Goal: Transaction & Acquisition: Purchase product/service

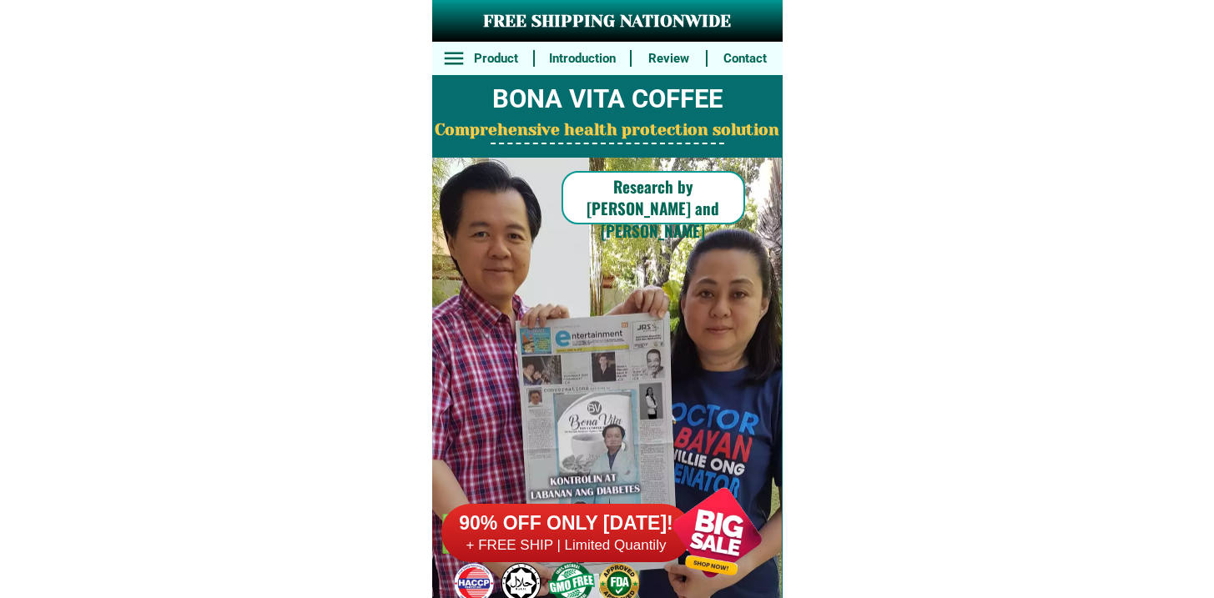
click at [556, 528] on h6 "90% OFF ONLY [DATE]!" at bounding box center [567, 524] width 250 height 25
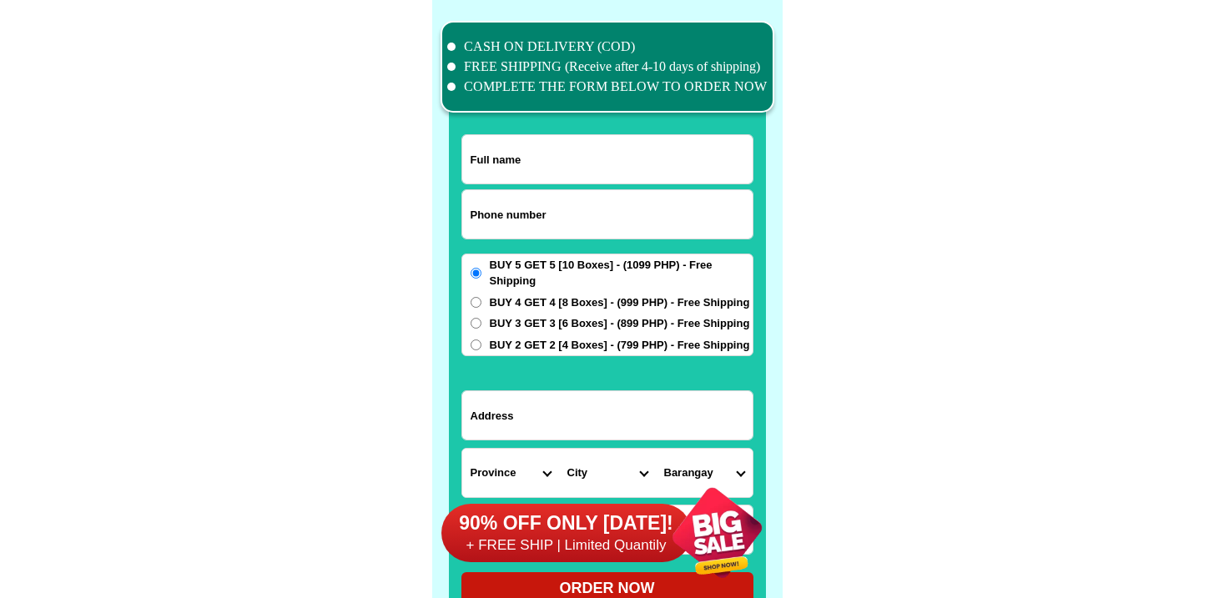
scroll to position [12974, 0]
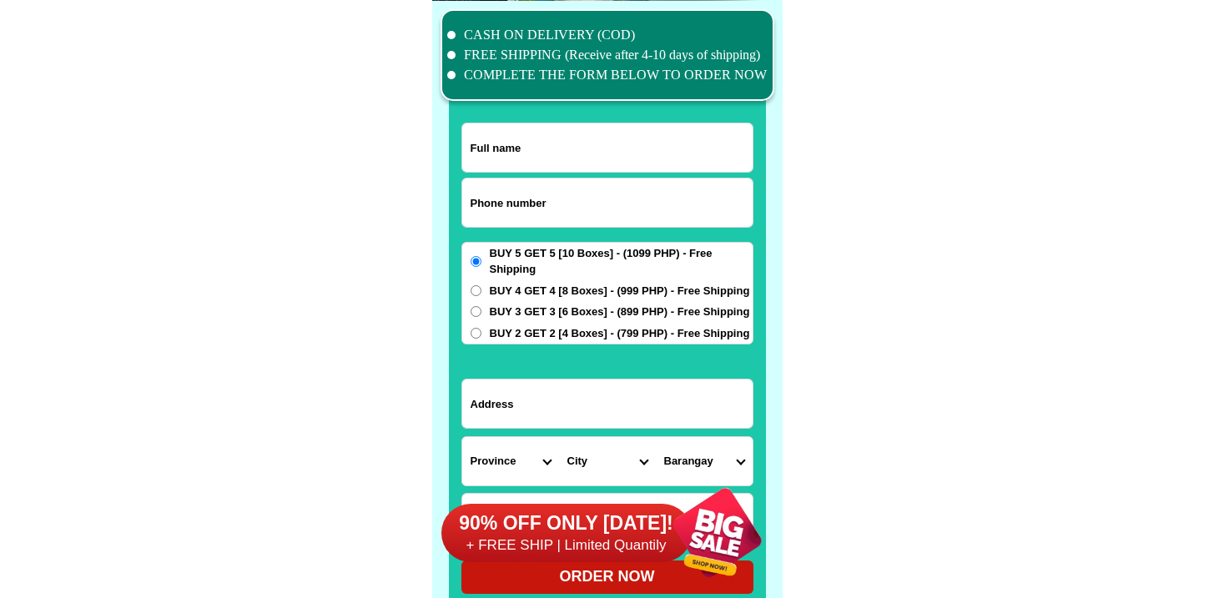
click at [509, 193] on input "Input phone_number" at bounding box center [607, 203] width 290 height 48
paste input "9082276480"
type input "09082276480"
click at [530, 144] on input "Input full_name" at bounding box center [607, 148] width 290 height 48
paste input "ELIZABETH CASTENphasd"
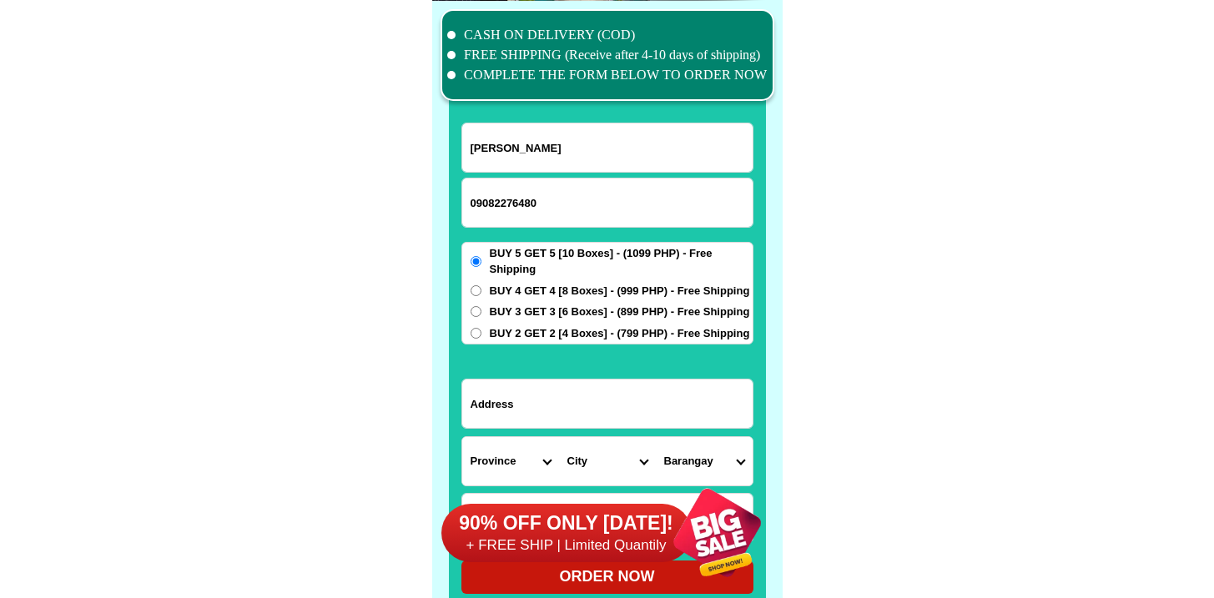
type input "ELIZABETH CASTENphasd"
click at [508, 331] on span "BUY 2 GET 2 [4 Boxes] - (799 PHP) - Free Shipping" at bounding box center [620, 333] width 260 height 17
click at [482, 331] on input "BUY 2 GET 2 [4 Boxes] - (799 PHP) - Free Shipping" at bounding box center [476, 333] width 11 height 11
radio input "true"
click at [519, 401] on input "Input address" at bounding box center [607, 404] width 290 height 48
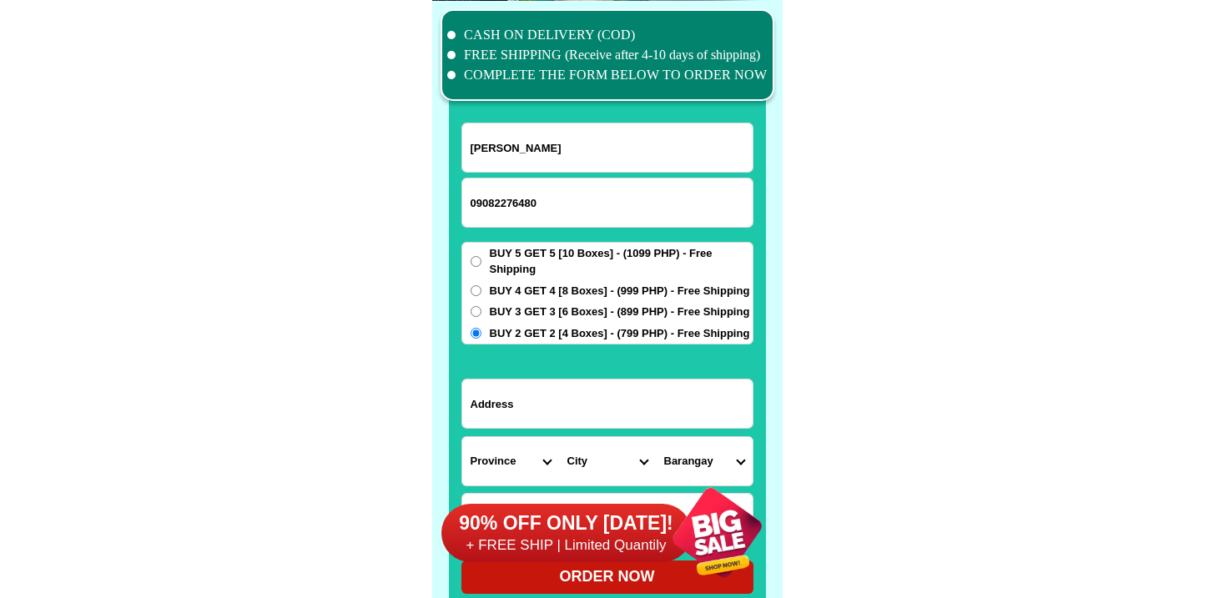
paste input "Phase 3A blk 11 lot2 dona soledad subd labangal gensan city"
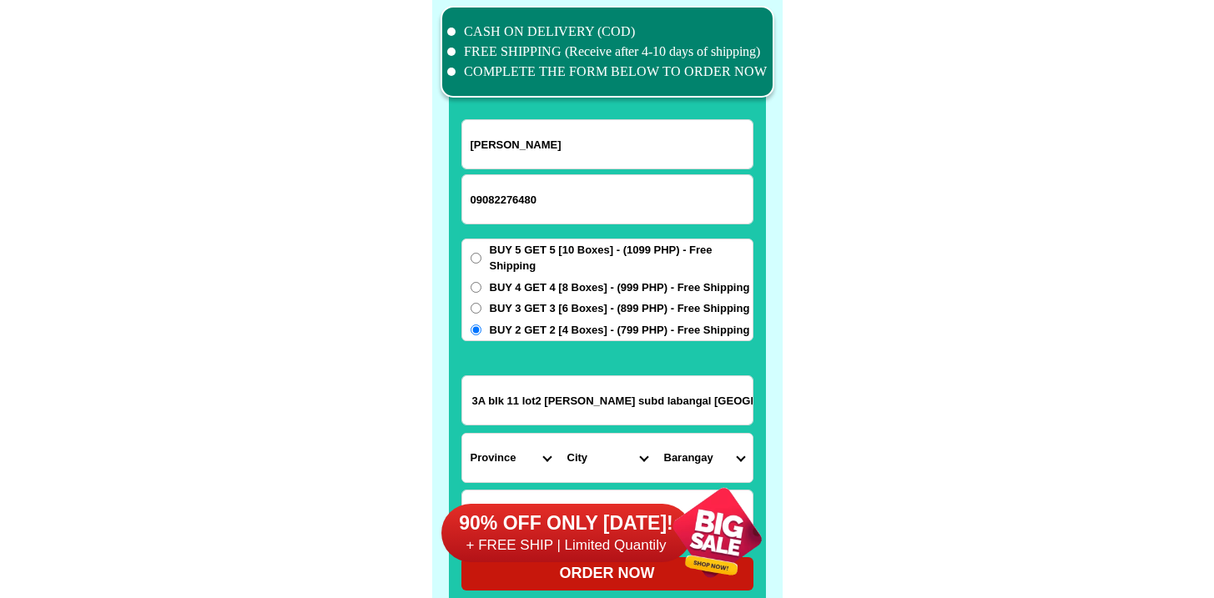
scroll to position [12977, 0]
click at [706, 400] on input "Phase 3A blk 11 lot2 dona soledad subd labangal gensan city" at bounding box center [607, 400] width 290 height 48
drag, startPoint x: 706, startPoint y: 400, endPoint x: 744, endPoint y: 400, distance: 38.4
click at [744, 400] on input "Phase 3A blk 11 lot2 dona soledad subd labangal gensan city" at bounding box center [607, 400] width 290 height 48
type input "Phase 3A blk 11 lot2 dona soledad subd labangal gensan city"
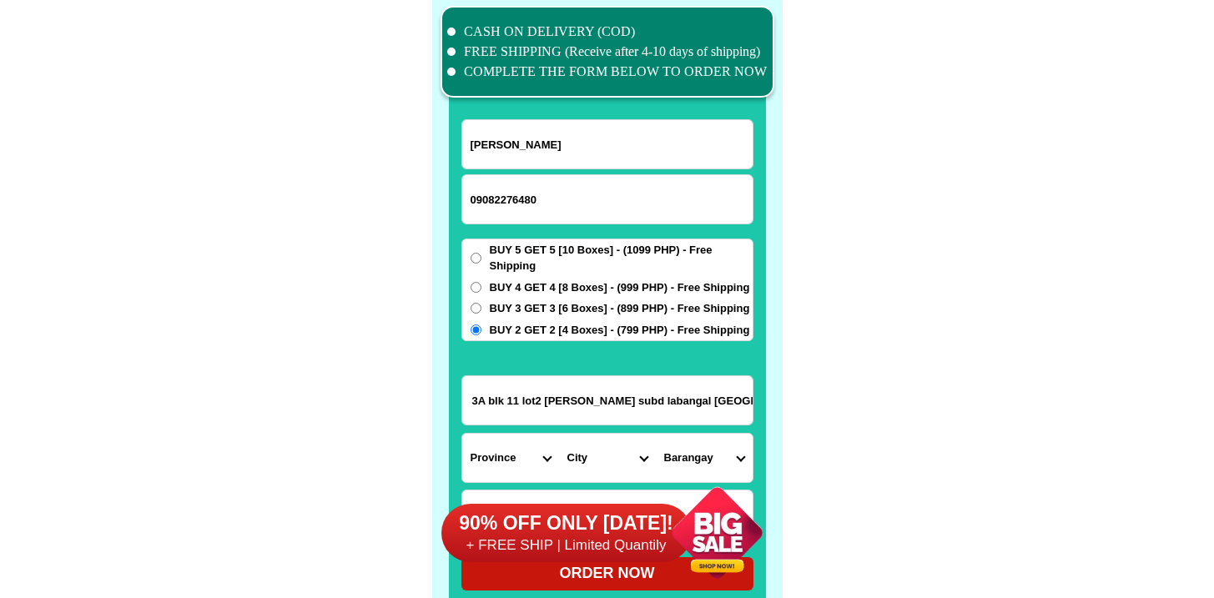
scroll to position [0, 0]
click at [499, 450] on select "Province [GEOGRAPHIC_DATA] [GEOGRAPHIC_DATA] [GEOGRAPHIC_DATA] [GEOGRAPHIC_DATA…" at bounding box center [510, 458] width 97 height 48
select select "63_995"
click at [462, 434] on select "Province [GEOGRAPHIC_DATA] [GEOGRAPHIC_DATA] [GEOGRAPHIC_DATA] [GEOGRAPHIC_DATA…" at bounding box center [510, 458] width 97 height 48
click at [632, 450] on select "City General-santos-city Koronadal-city Lake-sebu Norala Polomolok South-cotaba…" at bounding box center [607, 458] width 97 height 48
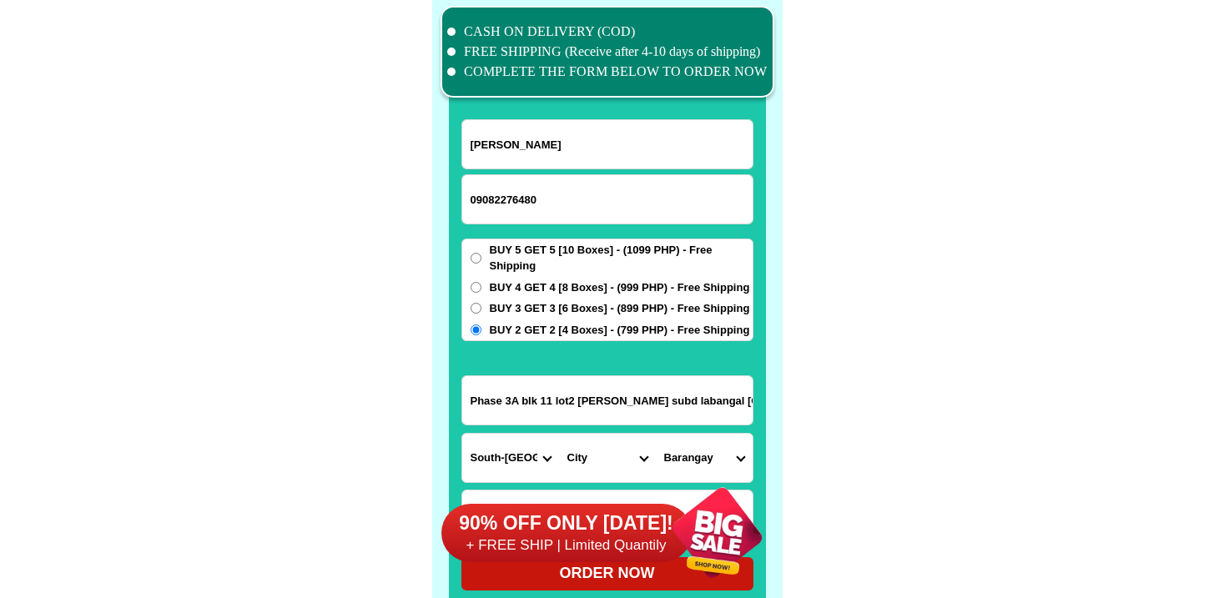
select select "63_9951169"
click at [559, 434] on select "City General-santos-city Koronadal-city Lake-sebu Norala Polomolok South-cotaba…" at bounding box center [607, 458] width 97 height 48
click at [707, 461] on select "Barangay Apopong Baluan Batomelong Buayan Bula Calumpang City heights Conel Dad…" at bounding box center [704, 458] width 97 height 48
select select "63_99511696880"
click at [656, 434] on select "Barangay Apopong Baluan Batomelong Buayan Bula Calumpang City heights Conel Dad…" at bounding box center [704, 458] width 97 height 48
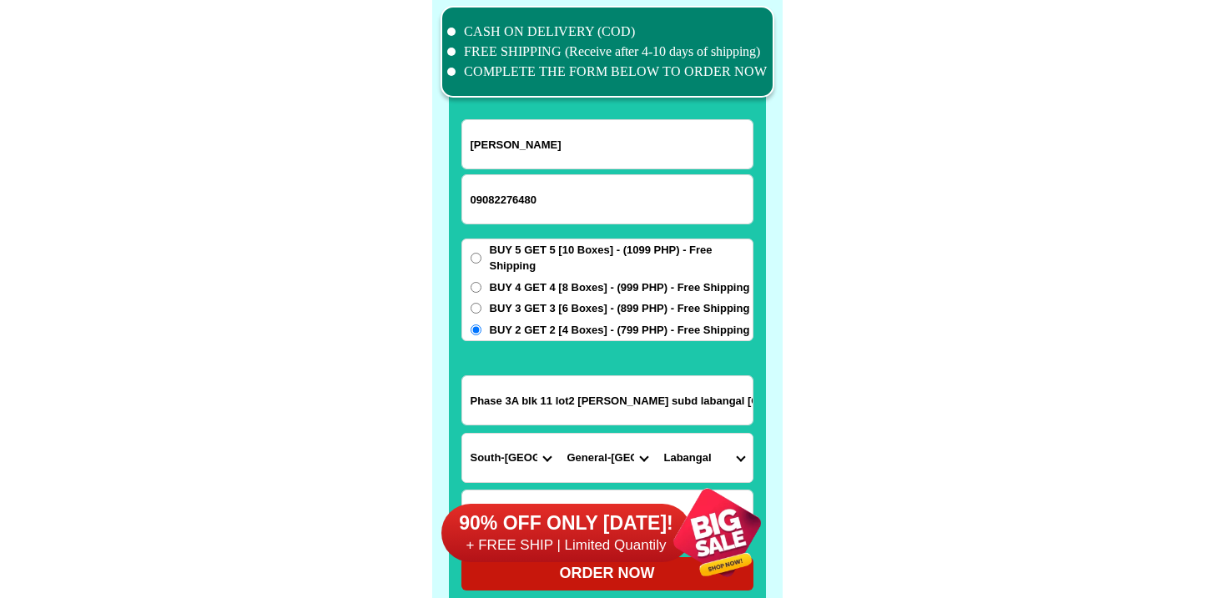
scroll to position [13138, 0]
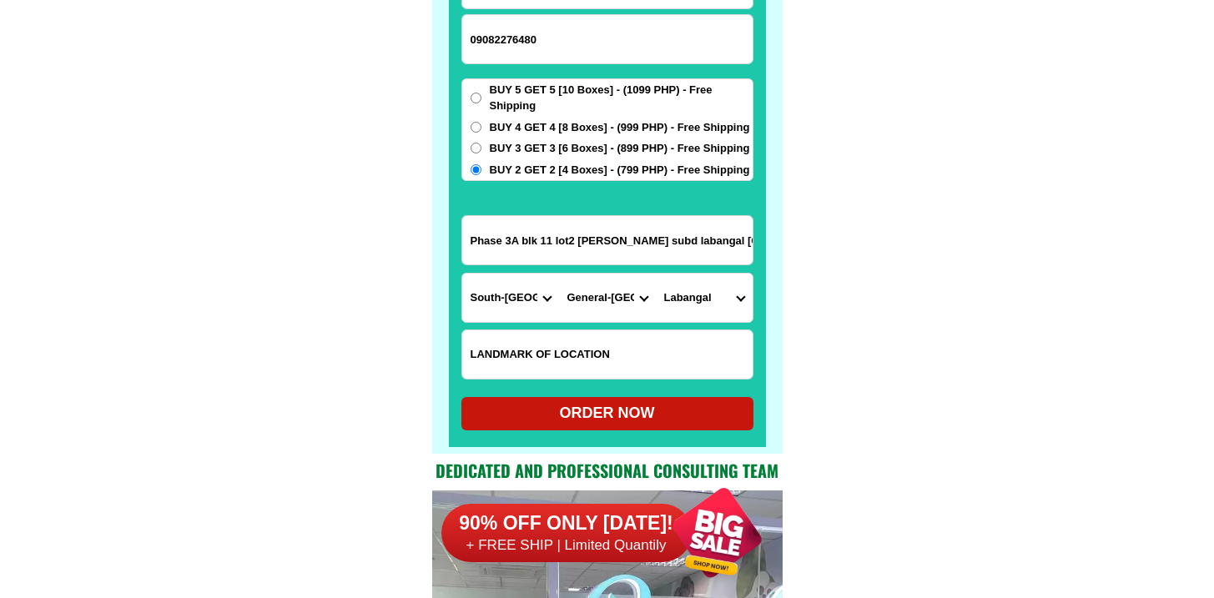
click at [598, 411] on div "ORDER NOW" at bounding box center [608, 413] width 292 height 23
radio input "true"
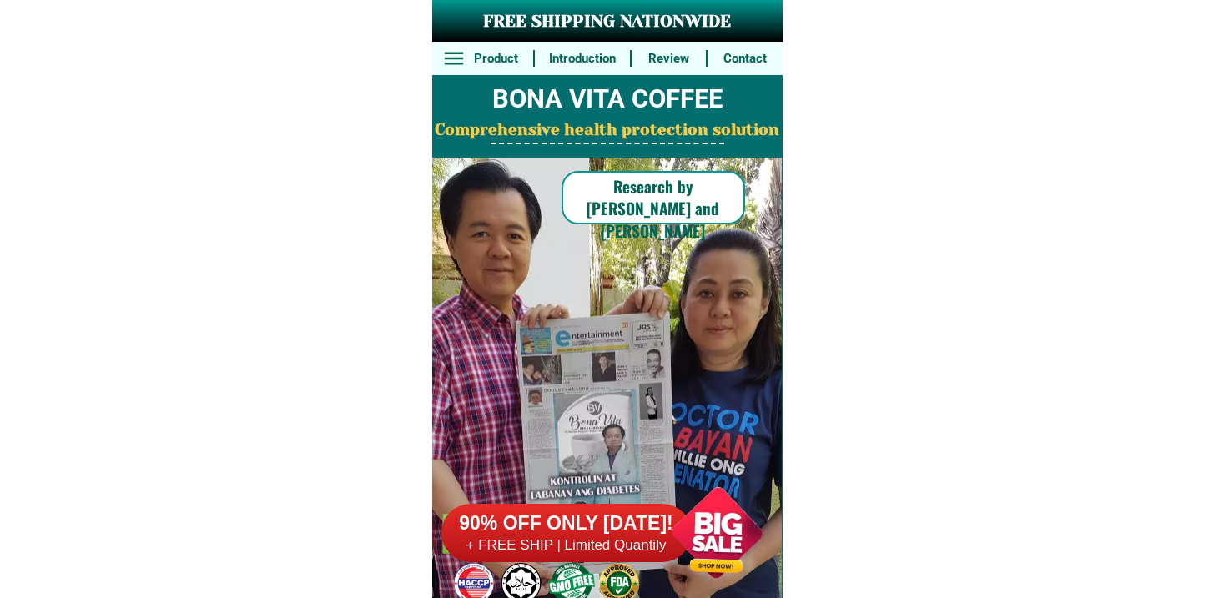
click at [537, 535] on h6 "90% OFF ONLY [DATE]!" at bounding box center [567, 524] width 250 height 25
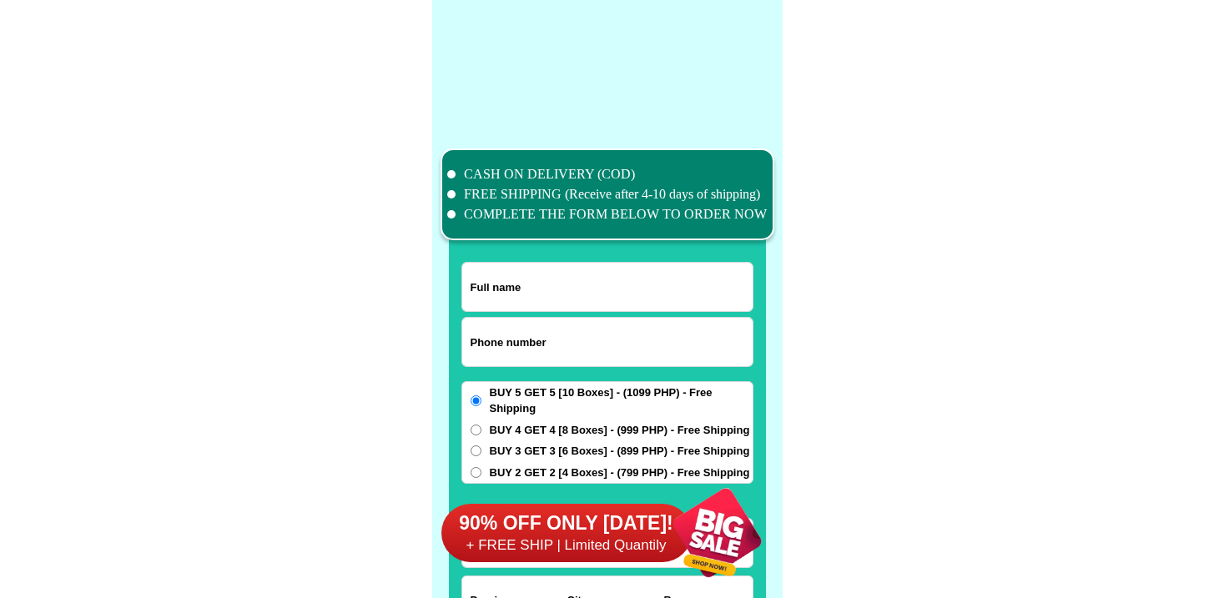
scroll to position [12974, 0]
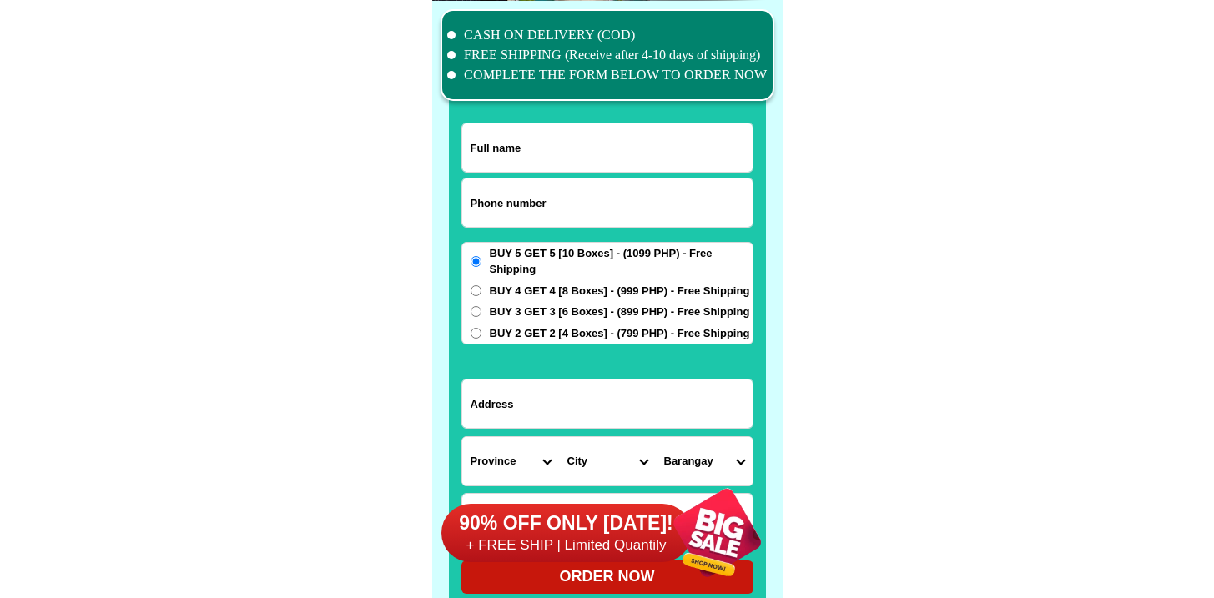
click at [544, 219] on input "Input phone_number" at bounding box center [607, 203] width 290 height 48
paste input "639278715988"
type input "639278715988"
click at [556, 154] on input "Input full_name" at bounding box center [607, 148] width 290 height 48
paste input "Carmen Dy Dy"
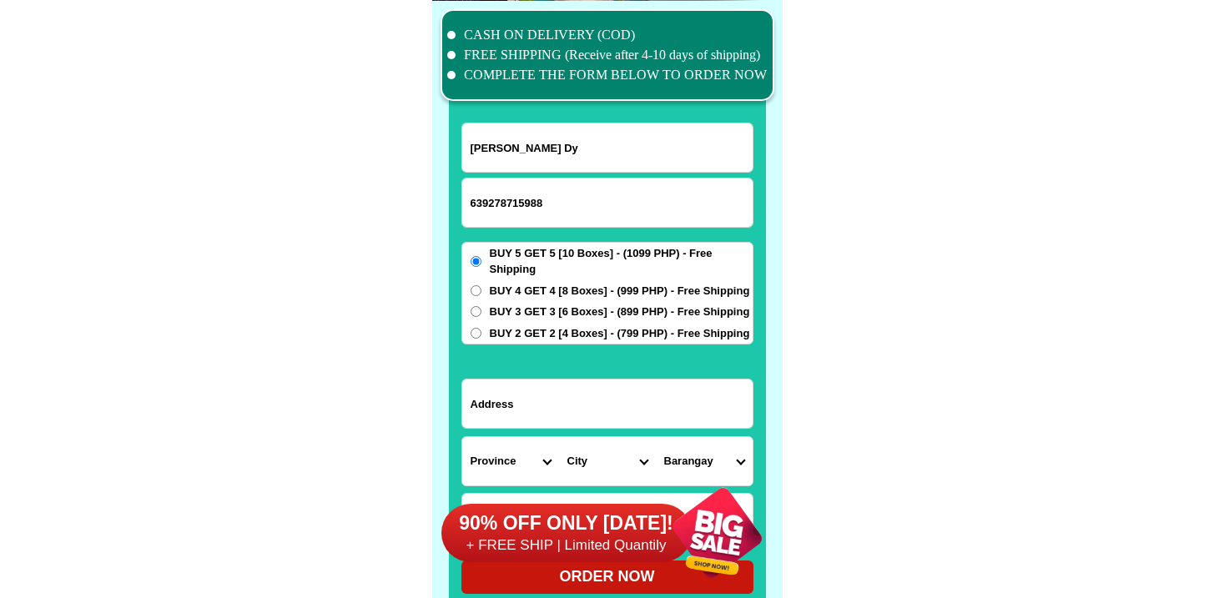
type input "Carmen Dy Dy"
click at [503, 311] on span "BUY 3 GET 3 [6 Boxes] - (899 PHP) - Free Shipping" at bounding box center [620, 312] width 260 height 17
click at [482, 311] on input "BUY 3 GET 3 [6 Boxes] - (899 PHP) - Free Shipping" at bounding box center [476, 311] width 11 height 11
radio input "true"
click at [537, 405] on input "Input address" at bounding box center [607, 404] width 290 height 48
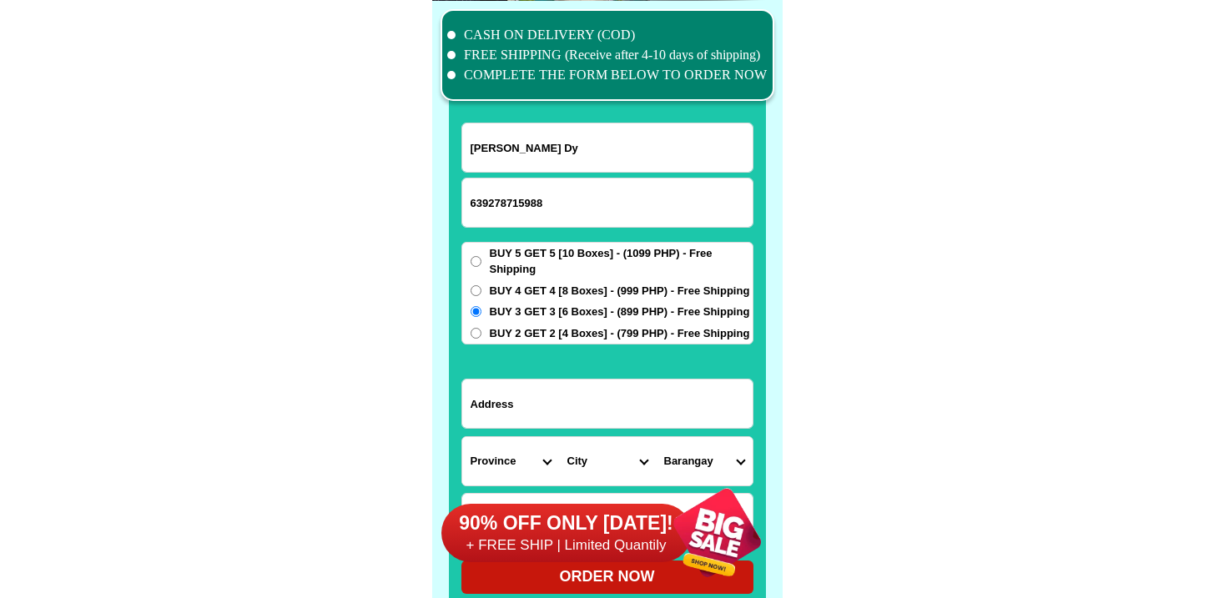
paste input "29 saint anthony ville espane sudb, brgy tatalon , q, city"
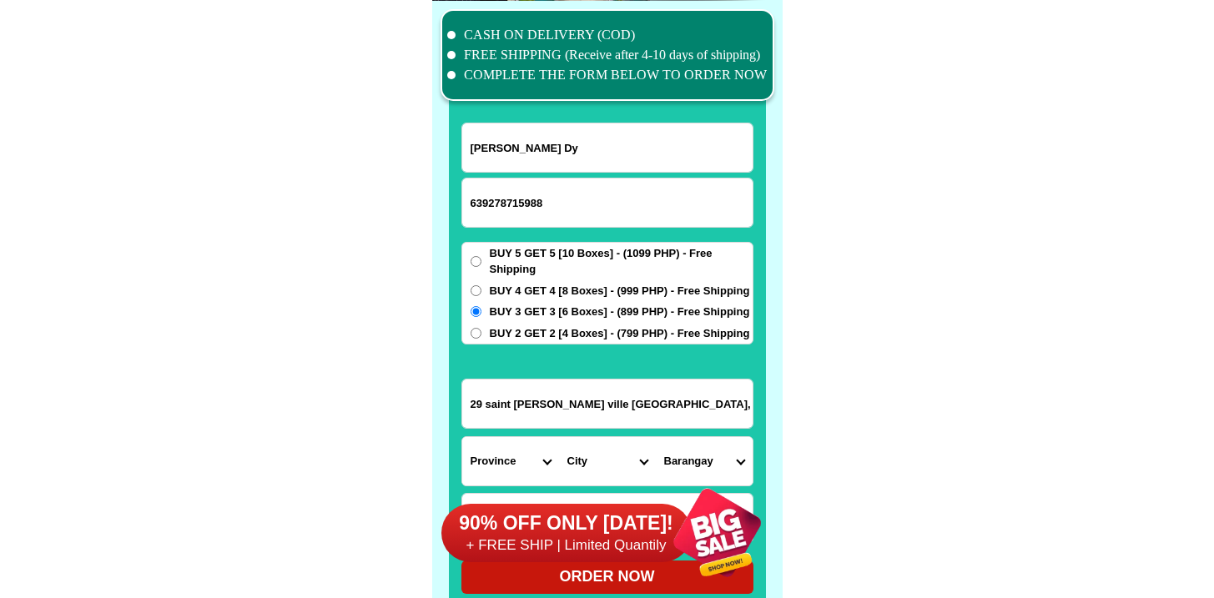
scroll to position [0, 8]
type input "29 saint anthony ville espane sudb, brgy tatalon , q, city"
click at [542, 401] on input "29 saint anthony ville espane sudb, brgy tatalon , q, city" at bounding box center [607, 404] width 290 height 48
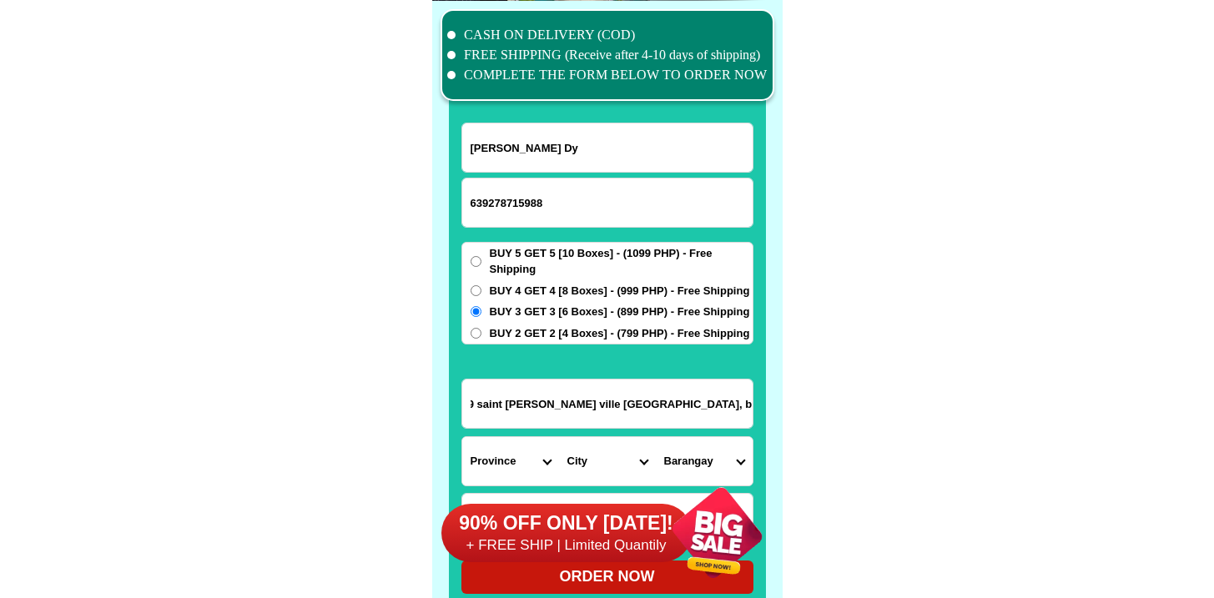
drag, startPoint x: 542, startPoint y: 401, endPoint x: 805, endPoint y: 405, distance: 262.9
click at [507, 454] on select "Province [GEOGRAPHIC_DATA] [GEOGRAPHIC_DATA][PERSON_NAME][GEOGRAPHIC_DATA][GEOG…" at bounding box center [510, 461] width 97 height 48
click at [462, 437] on select "Province [GEOGRAPHIC_DATA] [GEOGRAPHIC_DATA][PERSON_NAME][GEOGRAPHIC_DATA][GEOG…" at bounding box center [510, 461] width 97 height 48
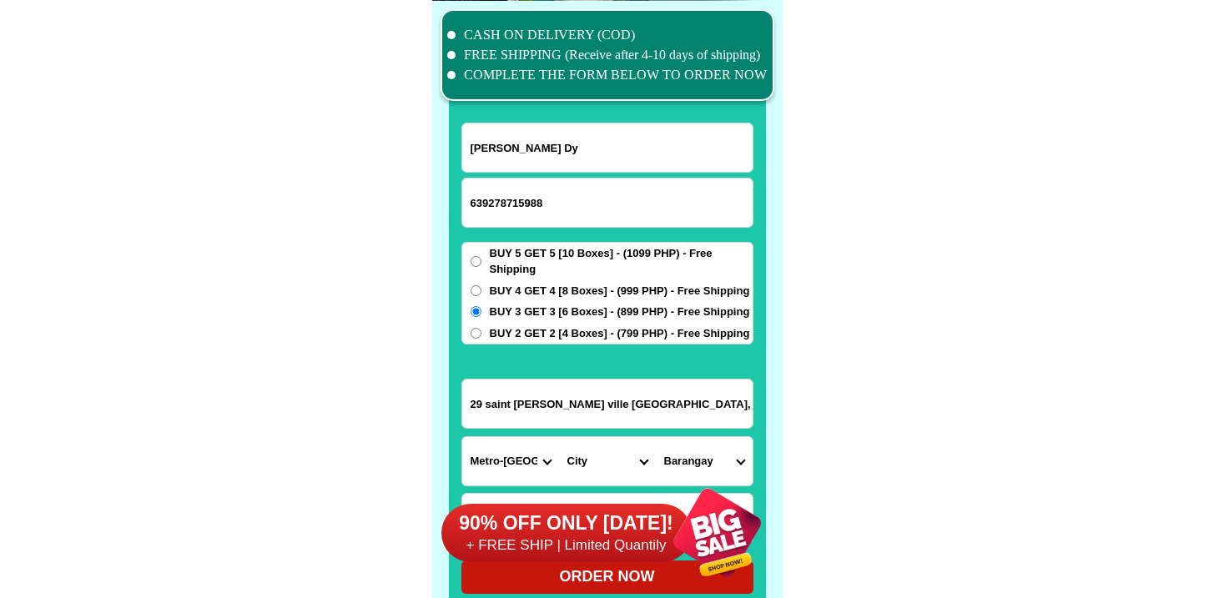
select select "63_397"
click at [603, 457] on select "City Agdangan Alabat Atimonan Burdeos Calauag Catanauan General-nakar Guinayang…" at bounding box center [607, 461] width 97 height 48
select select "63_3972587"
click at [559, 437] on select "City Agdangan Alabat Atimonan Burdeos Calauag Catanauan General-nakar Guinayang…" at bounding box center [607, 461] width 97 height 48
click at [498, 451] on select "Province [GEOGRAPHIC_DATA] [GEOGRAPHIC_DATA][PERSON_NAME][GEOGRAPHIC_DATA][GEOG…" at bounding box center [510, 461] width 97 height 48
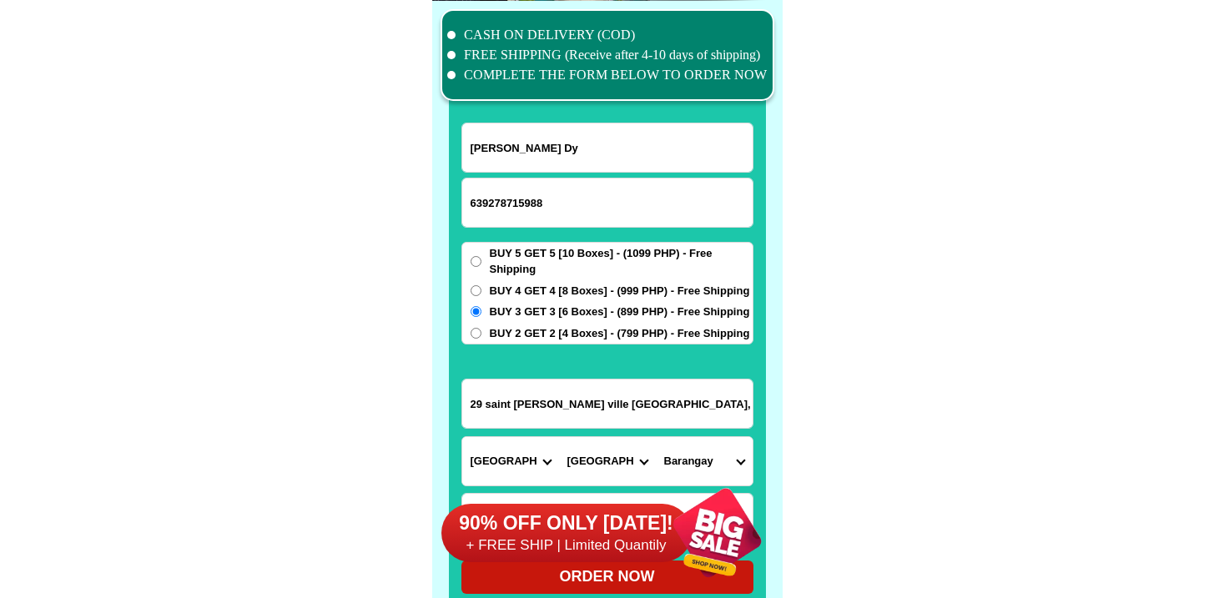
select select "63_219"
click at [462, 437] on select "Province [GEOGRAPHIC_DATA] [GEOGRAPHIC_DATA][PERSON_NAME][GEOGRAPHIC_DATA][GEOG…" at bounding box center [510, 461] width 97 height 48
click at [623, 457] on select "City Binondo CALOOCAN Ermita Intramuros Las-pinas Makati Malabon-city Malate Ma…" at bounding box center [607, 461] width 97 height 48
select select "63_2194070"
click at [559, 437] on select "City Binondo CALOOCAN Ermita Intramuros Las-pinas Makati Malabon-city Malate Ma…" at bounding box center [607, 461] width 97 height 48
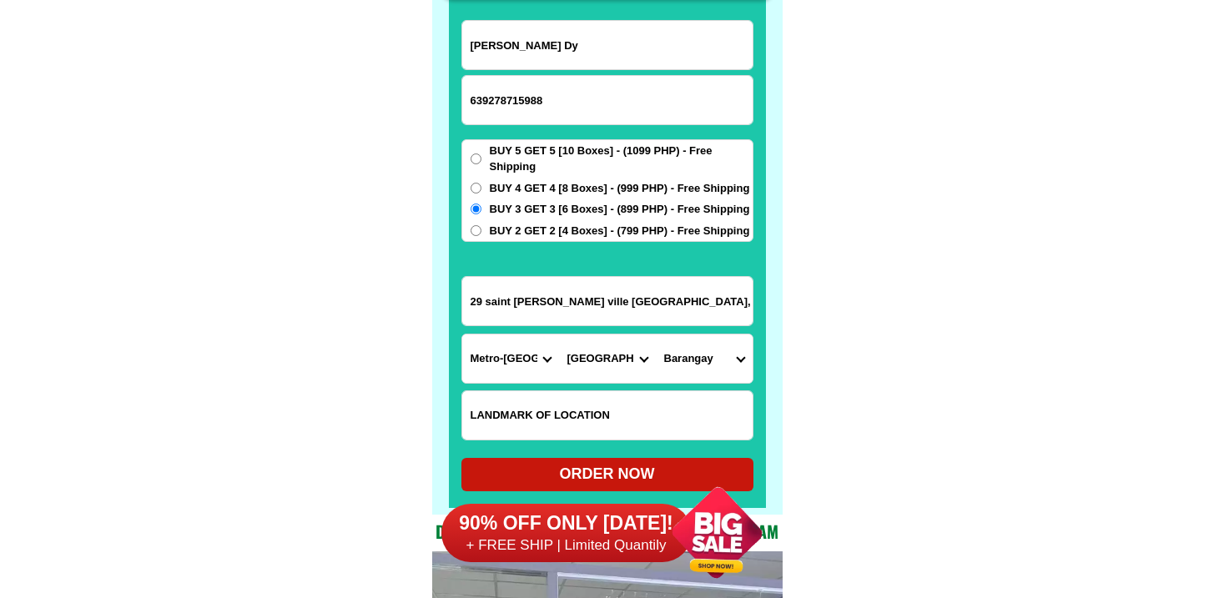
scroll to position [13077, 0]
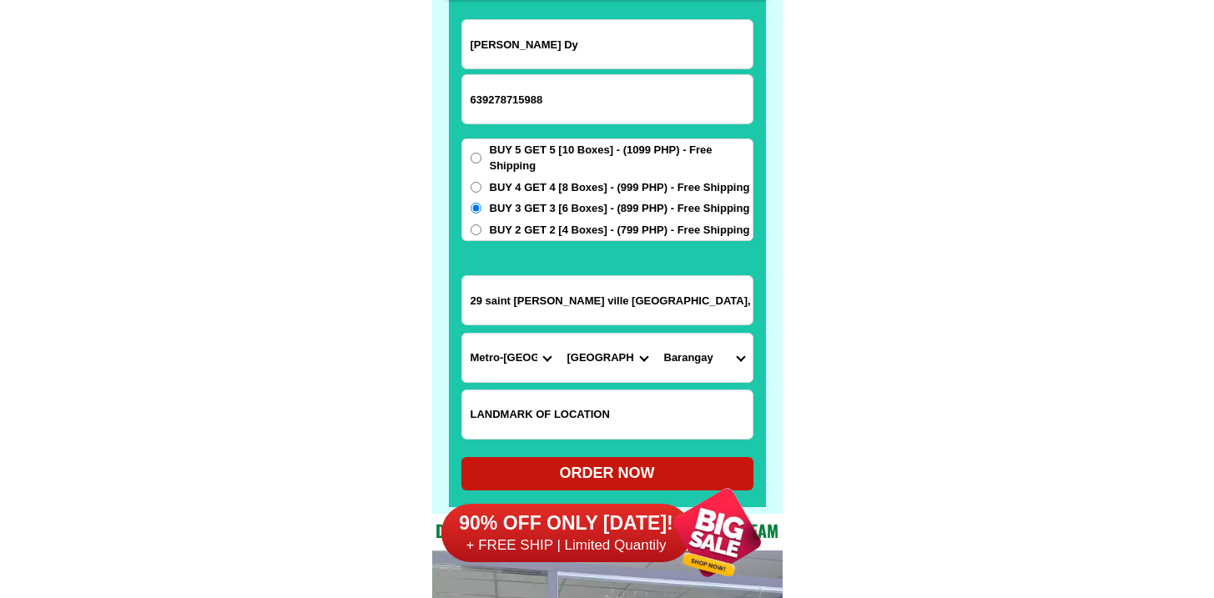
click at [692, 356] on select "Barangay Alicia Amihan Apolonio samson Aurora Baesa Bagbag Bago bantay Bagong l…" at bounding box center [704, 358] width 97 height 48
select select "63_219407010391"
click at [656, 334] on select "Barangay Alicia Amihan Apolonio samson Aurora Baesa Bagbag Bago bantay Bagong l…" at bounding box center [704, 358] width 97 height 48
click at [613, 462] on div "ORDER NOW" at bounding box center [608, 473] width 292 height 23
type input "29 saint anthony ville espane sudb, brgy tatalon , q, city"
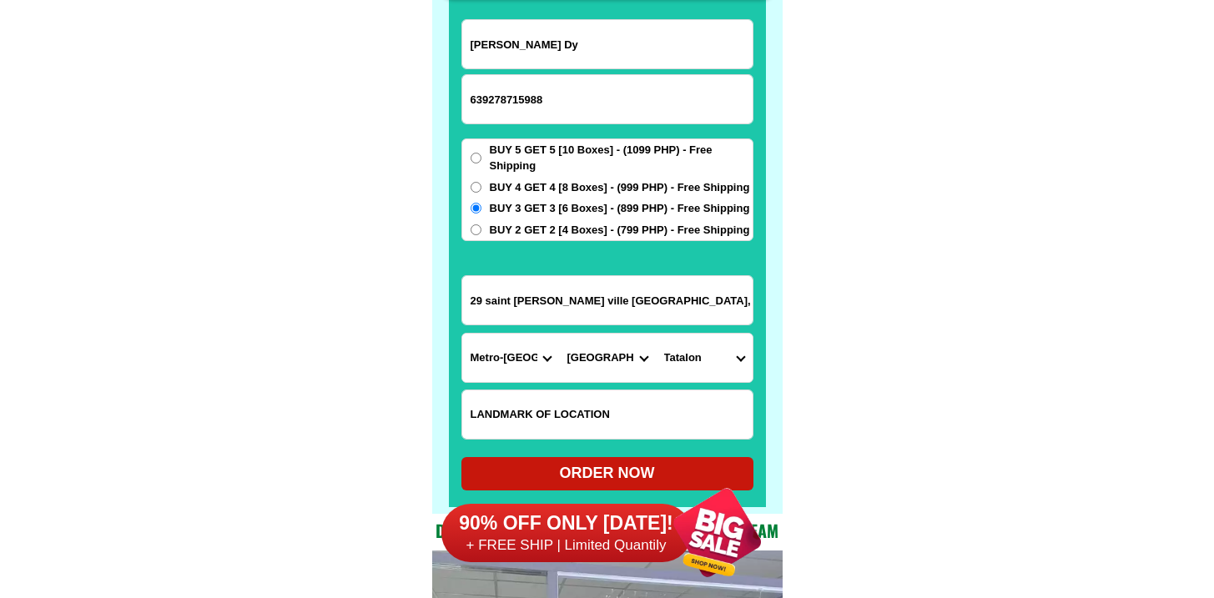
radio input "true"
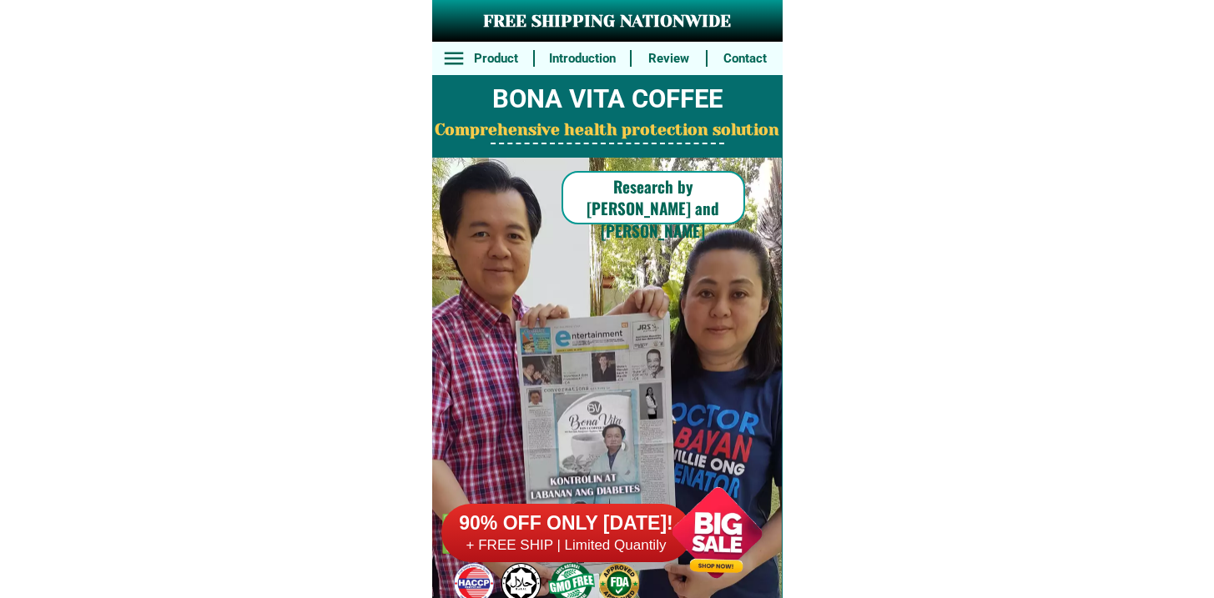
click at [587, 538] on h6 "+ FREE SHIP | Limited Quantily" at bounding box center [567, 546] width 250 height 18
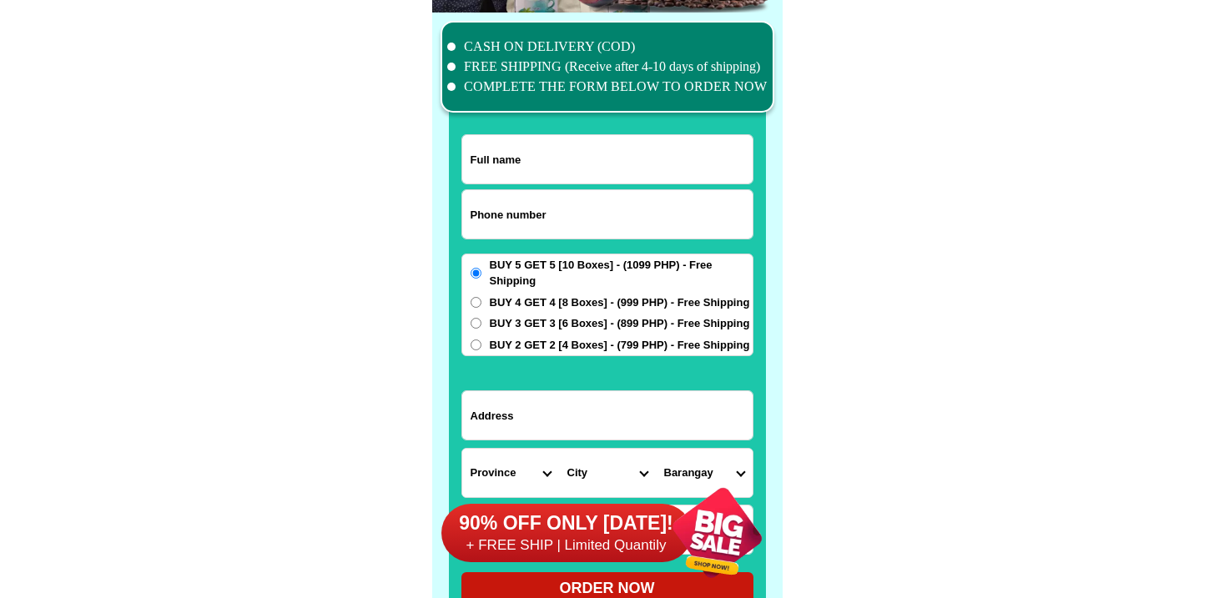
scroll to position [12974, 0]
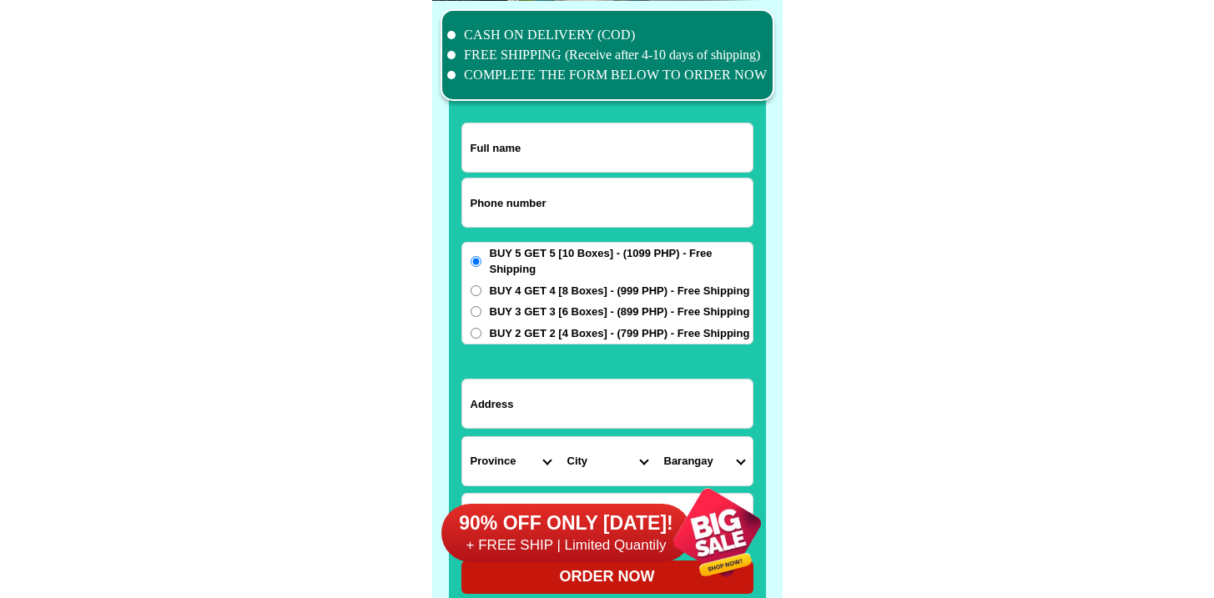
click at [513, 189] on input "Input phone_number" at bounding box center [607, 203] width 290 height 48
paste input "9062207315"
type input "09062207315"
click at [525, 99] on div at bounding box center [608, 55] width 334 height 92
click at [530, 137] on input "Input full_name" at bounding box center [607, 148] width 290 height 48
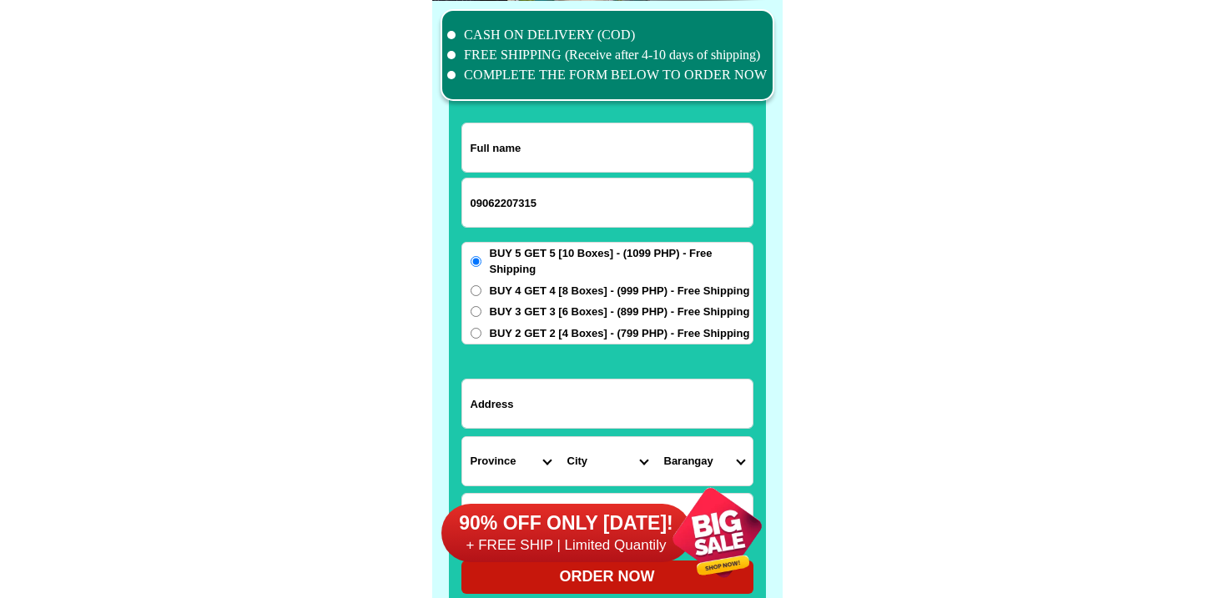
paste input "Lolita. Krist"
type input "Lolita. Krist"
click at [571, 458] on select "City" at bounding box center [607, 461] width 97 height 48
click at [578, 405] on input "Input address" at bounding box center [607, 404] width 290 height 48
paste input "Krist farm, highway 777"
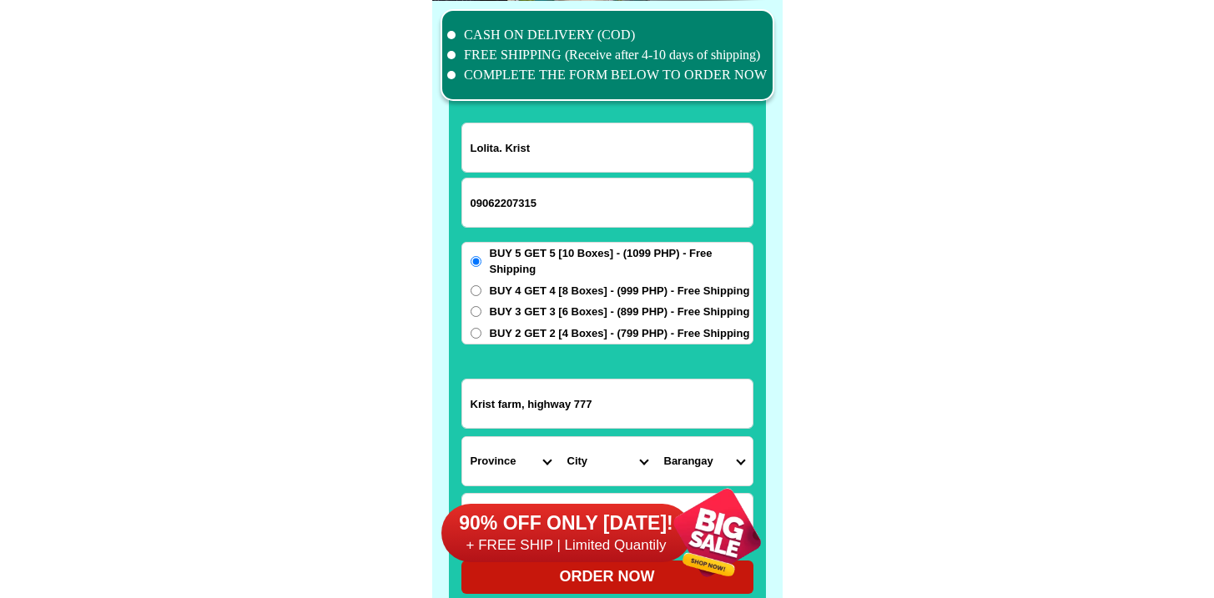
type input "Krist farm, highway 777"
click at [512, 437] on select "Province [GEOGRAPHIC_DATA] [GEOGRAPHIC_DATA] [GEOGRAPHIC_DATA] [GEOGRAPHIC_DATA…" at bounding box center [510, 461] width 97 height 48
select select "63_575"
click at [462, 437] on select "Province [GEOGRAPHIC_DATA] [GEOGRAPHIC_DATA] [GEOGRAPHIC_DATA] [GEOGRAPHIC_DATA…" at bounding box center [510, 461] width 97 height 48
click at [623, 467] on select "City Allen Biri Bobon Capul Catubig Gamay Laoang Lapinig Las-navas Lavezares Lo…" at bounding box center [607, 461] width 97 height 48
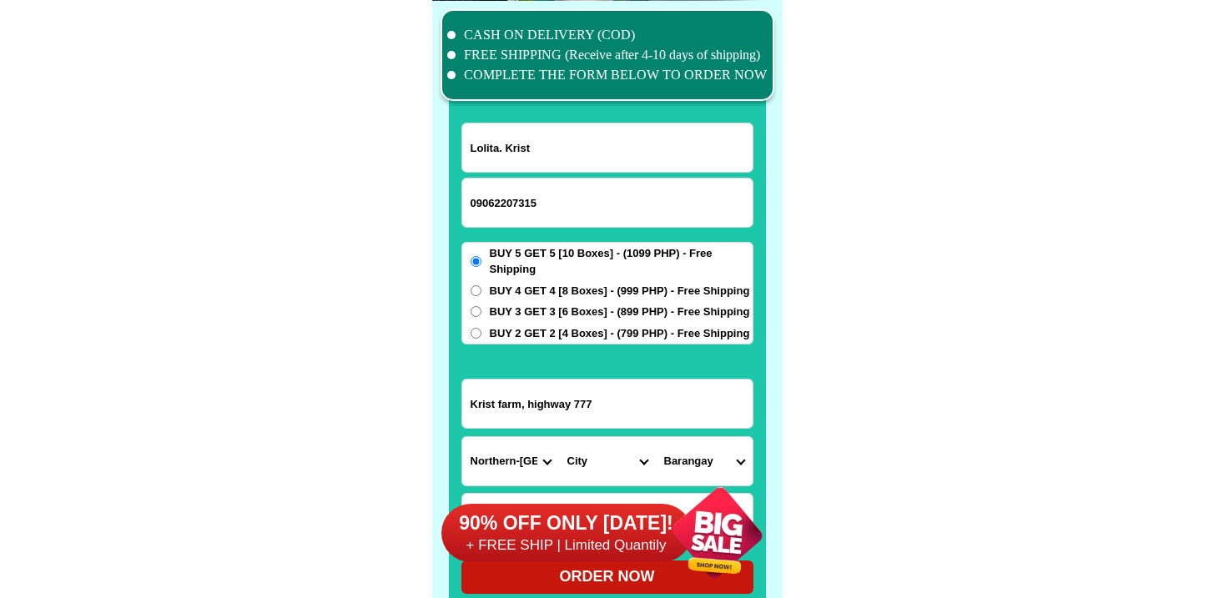
select select "63_5752047"
click at [559, 437] on select "City Allen Biri Bobon Capul Catubig Gamay Laoang Lapinig Las-navas Lavezares Lo…" at bounding box center [607, 461] width 97 height 48
click at [679, 459] on select "Barangay Cababto-an Cabari-an Cagbigajo Camparanga Canjumadal Dona anecita Ge-a…" at bounding box center [704, 461] width 97 height 48
select select "63_57520476672"
click at [656, 437] on select "Barangay Cababto-an Cabari-an Cagbigajo Camparanga Canjumadal Dona anecita Ge-a…" at bounding box center [704, 461] width 97 height 48
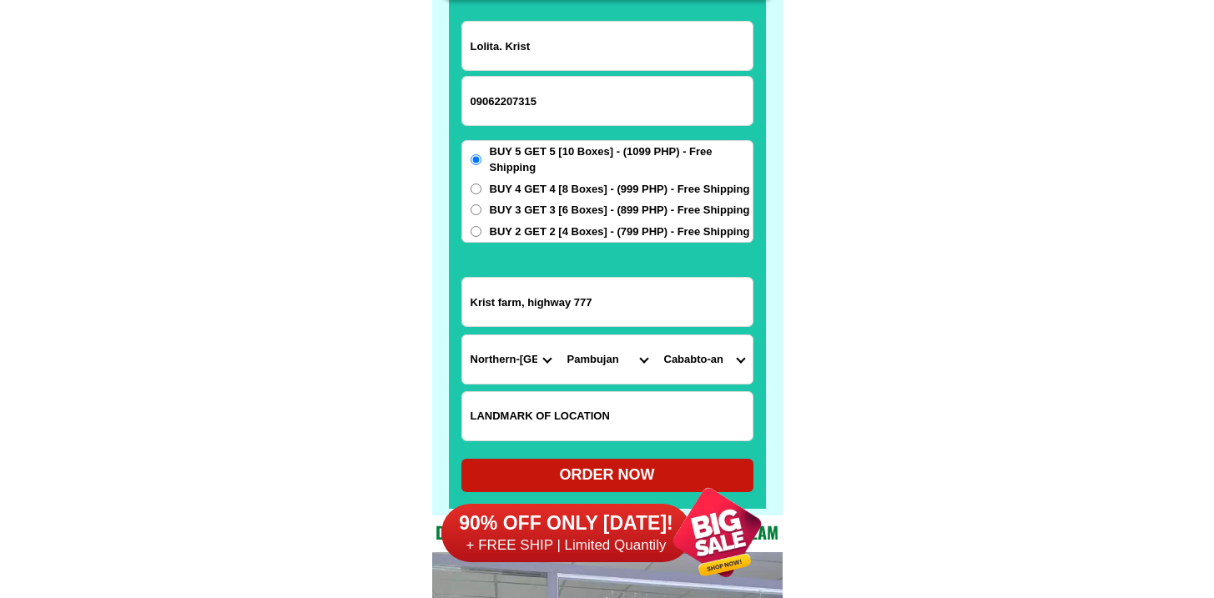
scroll to position [13082, 0]
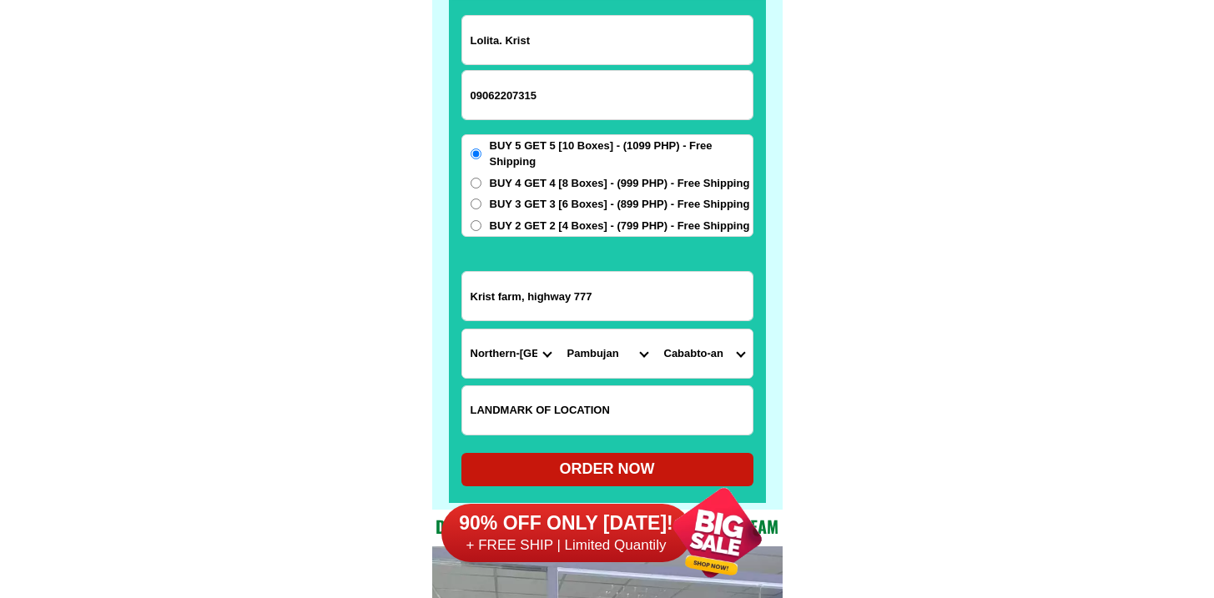
click at [592, 459] on div "ORDER NOW" at bounding box center [608, 469] width 292 height 23
type input "Lolita. Krist"
radio input "true"
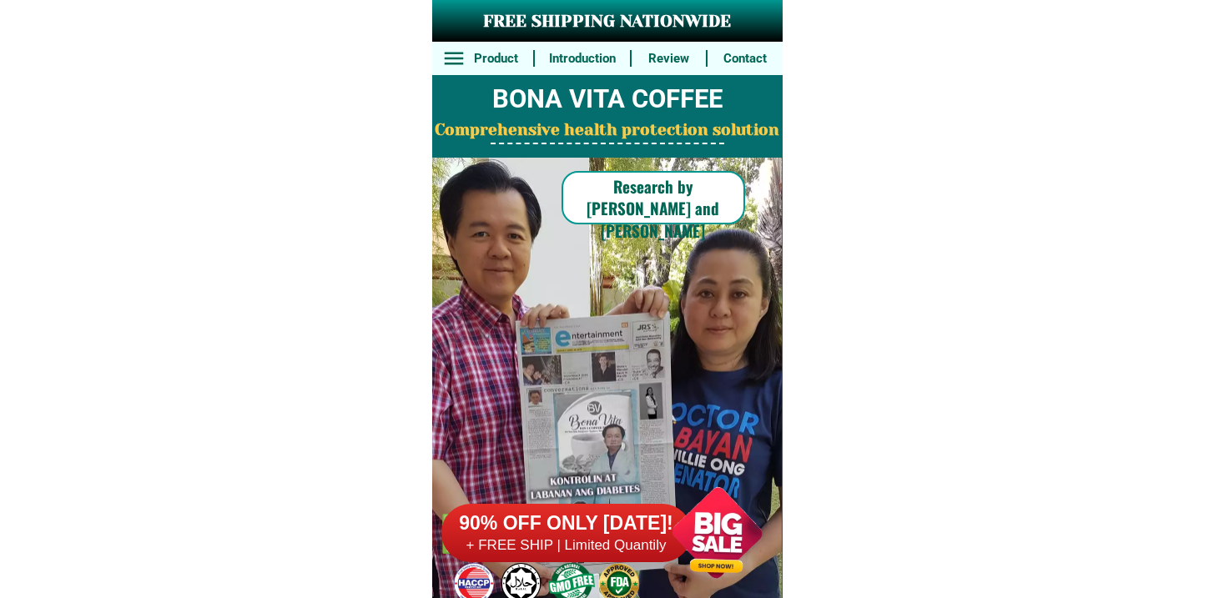
click at [587, 515] on h6 "90% OFF ONLY [DATE]!" at bounding box center [567, 524] width 250 height 25
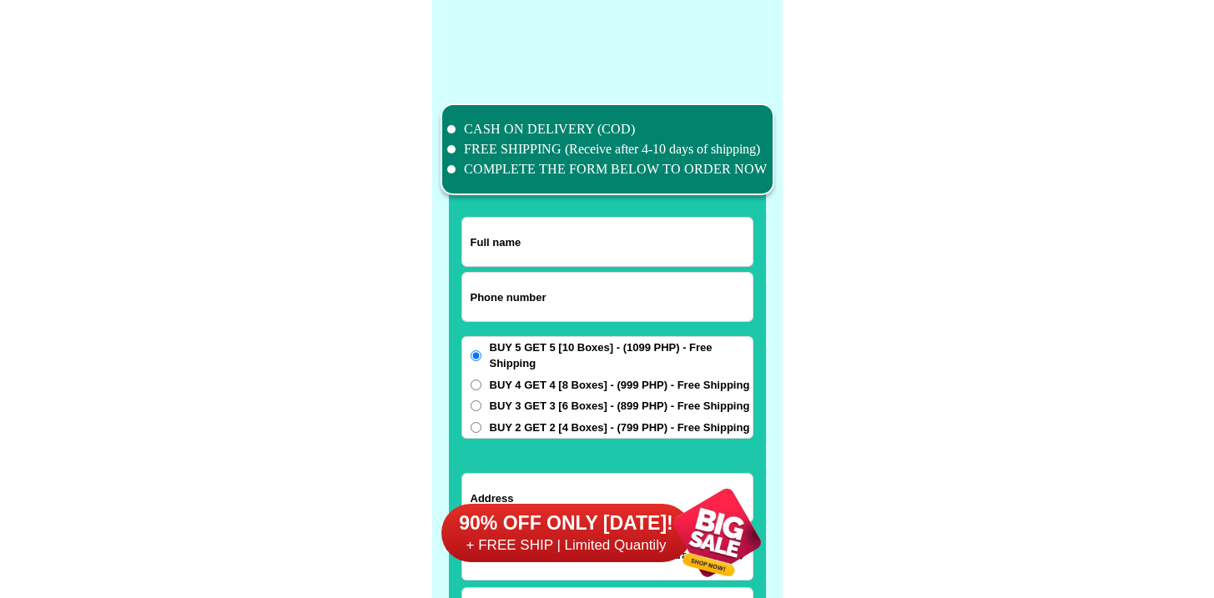
scroll to position [12974, 0]
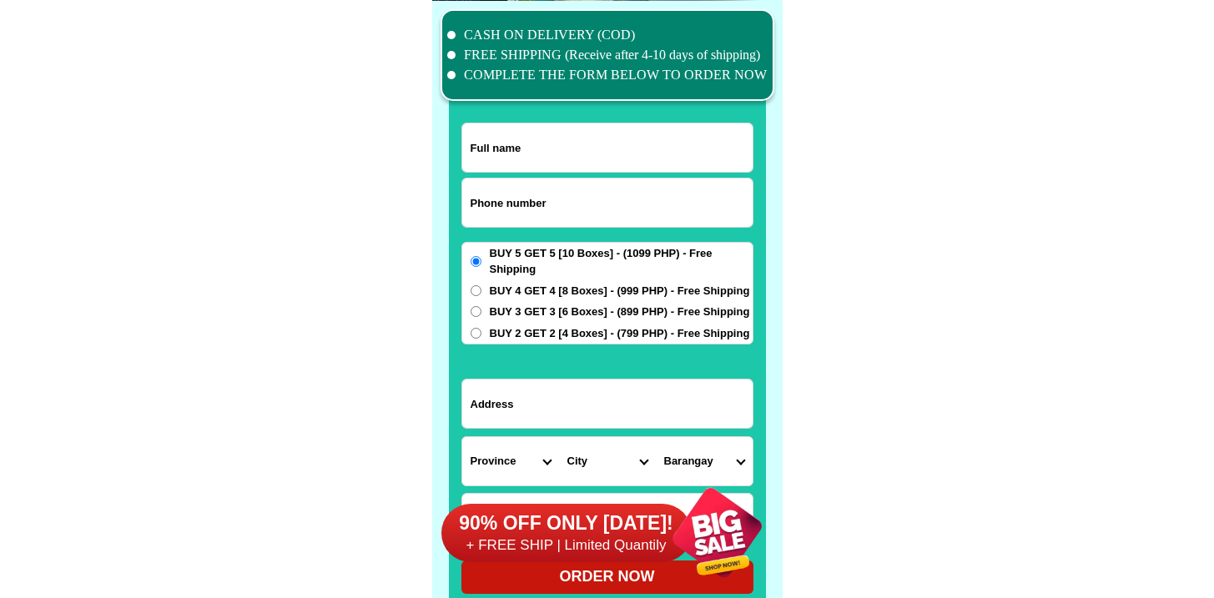
click at [554, 195] on input "Input phone_number" at bounding box center [607, 203] width 290 height 48
paste input "9618734451"
type input "09618734451"
click at [527, 161] on input "Input full_name" at bounding box center [607, 148] width 290 height 48
paste input "Lisa sardaña"
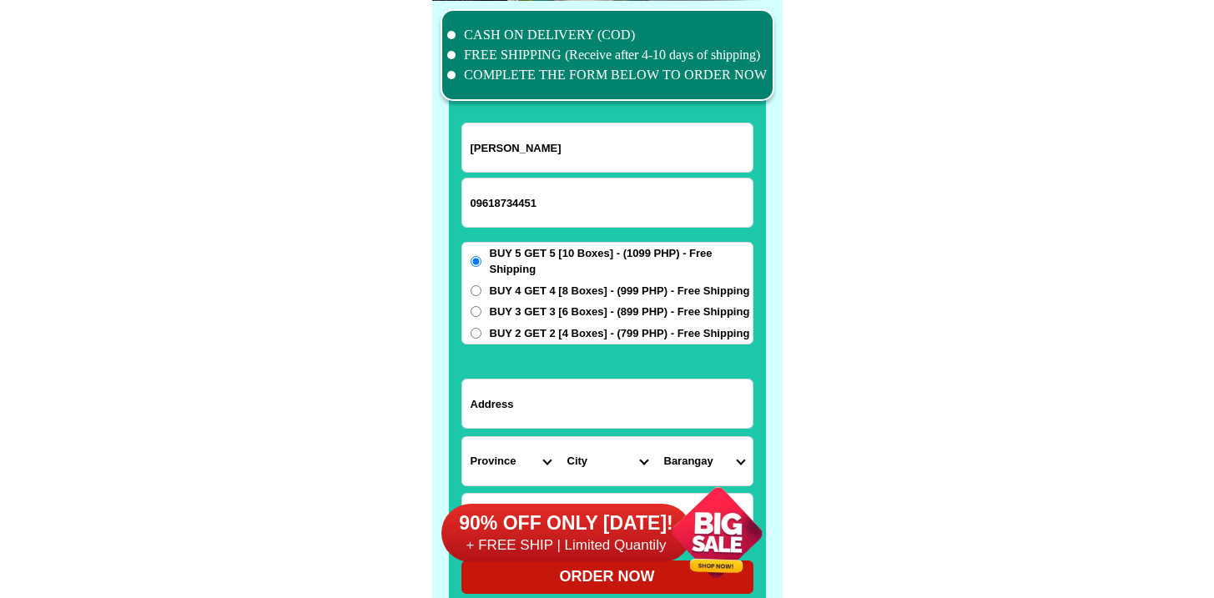
type input "Lisa sardaña"
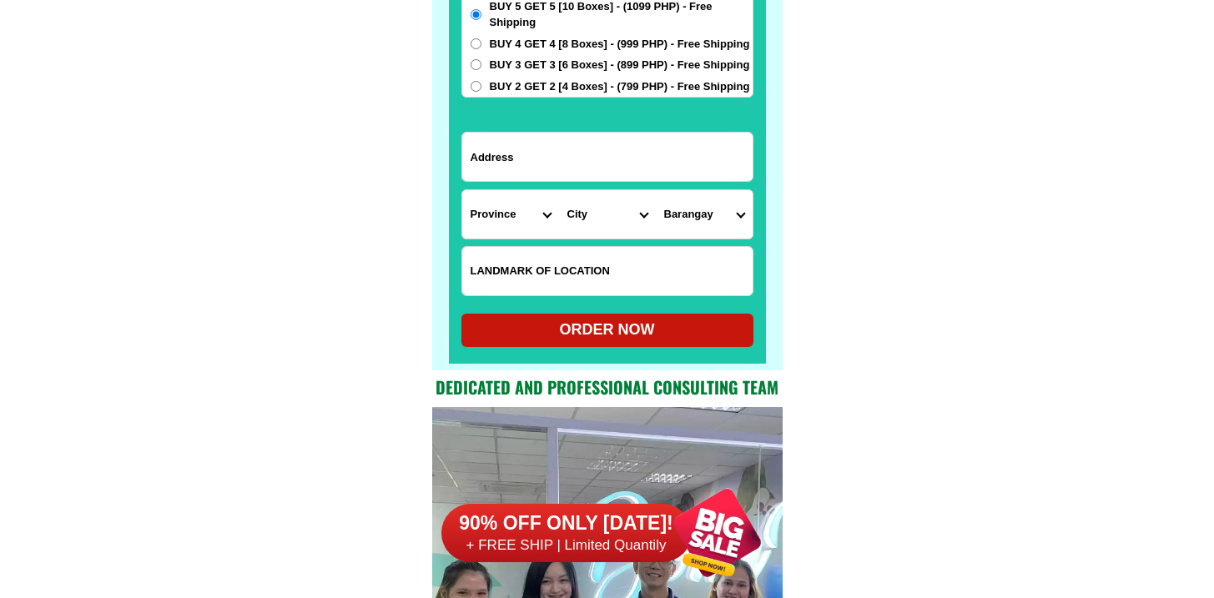
click at [540, 286] on input "Input LANDMARKOFLOCATION" at bounding box center [607, 271] width 290 height 48
paste input "Macdonald."
type input "Macdonald."
click at [519, 53] on div "BUY 5 GET 5 [10 Boxes] - (1099 PHP) - Free Shipping BUY 4 GET 4 [8 Boxes] - (99…" at bounding box center [608, 46] width 292 height 103
click at [519, 52] on div "BUY 5 GET 5 [10 Boxes] - (1099 PHP) - Free Shipping BUY 4 GET 4 [8 Boxes] - (99…" at bounding box center [608, 46] width 292 height 103
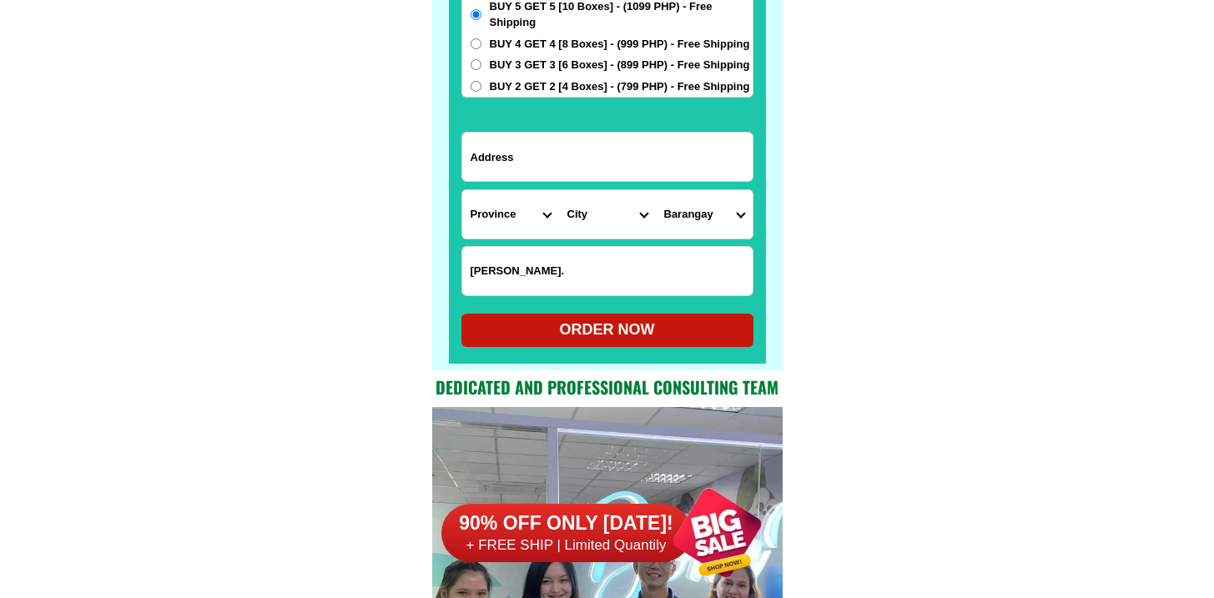
click at [521, 42] on span "BUY 4 GET 4 [8 Boxes] - (999 PHP) - Free Shipping" at bounding box center [620, 44] width 260 height 17
click at [482, 42] on input "BUY 4 GET 4 [8 Boxes] - (999 PHP) - Free Shipping" at bounding box center [476, 43] width 11 height 11
radio input "true"
click at [502, 214] on select "Province [GEOGRAPHIC_DATA] [GEOGRAPHIC_DATA][PERSON_NAME][GEOGRAPHIC_DATA][GEOG…" at bounding box center [510, 214] width 97 height 48
select select "63_397"
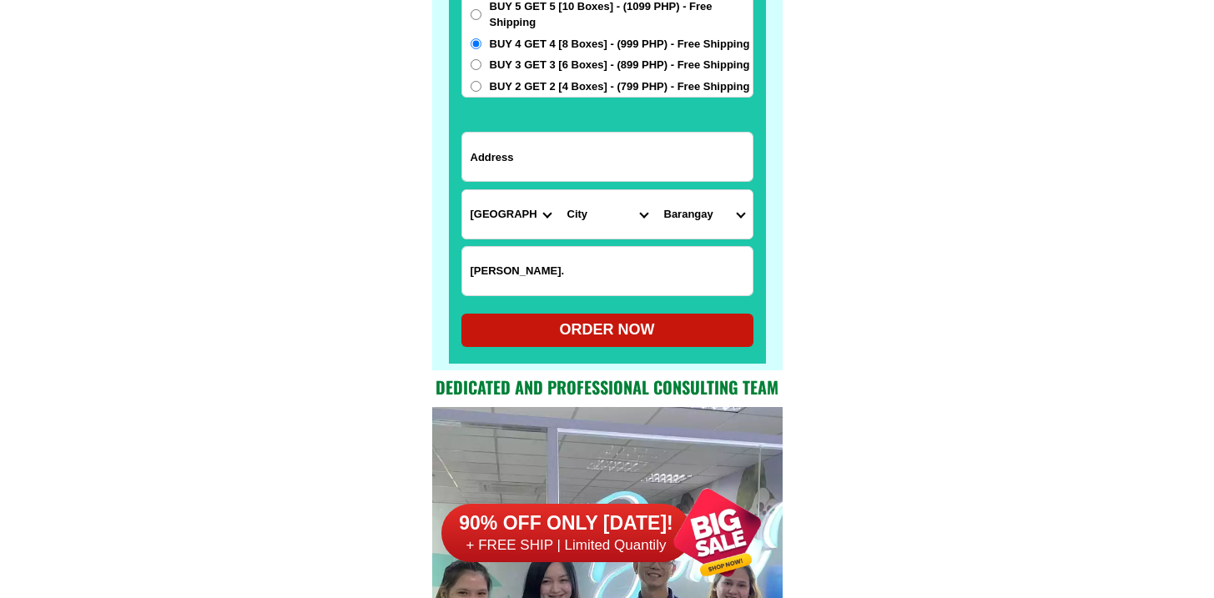
click at [462, 190] on select "Province [GEOGRAPHIC_DATA] [GEOGRAPHIC_DATA][PERSON_NAME][GEOGRAPHIC_DATA][GEOG…" at bounding box center [510, 214] width 97 height 48
click at [603, 219] on select "City Agdangan Alabat Atimonan Burdeos Calauag Catanauan General-nakar Guinayang…" at bounding box center [607, 214] width 97 height 48
select select "63_3977163"
click at [559, 190] on select "City Agdangan Alabat Atimonan Burdeos Calauag Catanauan General-nakar Guinayang…" at bounding box center [607, 214] width 97 height 48
click at [714, 206] on select "Barangay Barangay 1 (pob.) Barangay 10 (pob.) Barangay 11 (pob.) Barangay 2 (po…" at bounding box center [704, 214] width 97 height 48
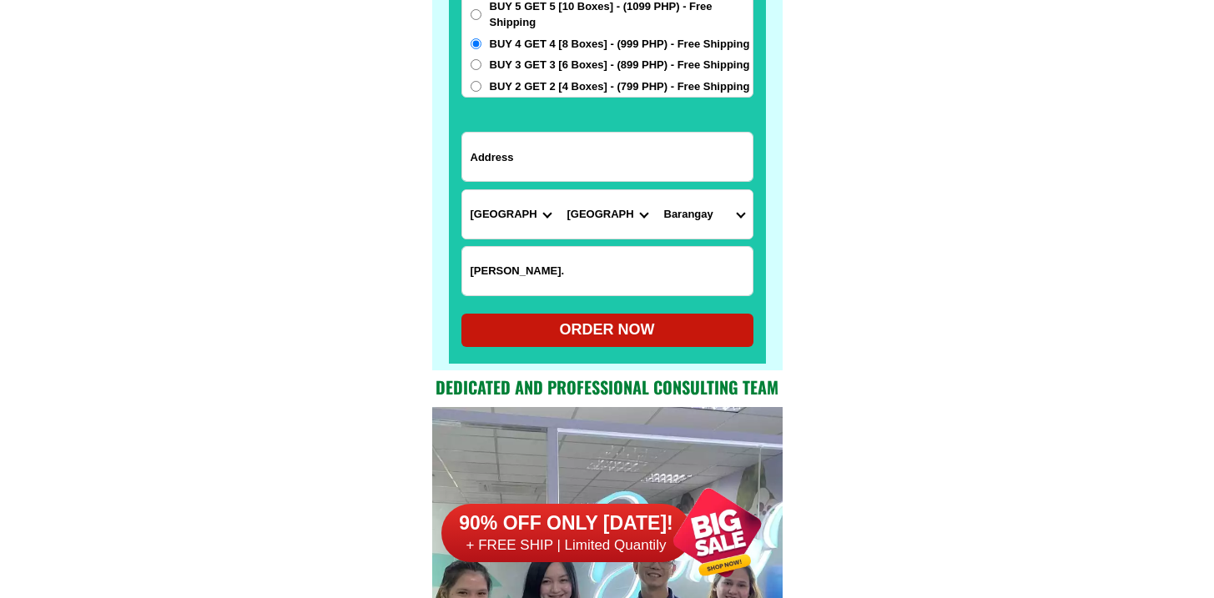
select select "63_3977163417"
click at [656, 190] on select "Barangay Barangay 1 (pob.) Barangay 10 (pob.) Barangay 11 (pob.) Barangay 2 (po…" at bounding box center [704, 214] width 97 height 48
click at [607, 164] on input "Input address" at bounding box center [607, 157] width 290 height 48
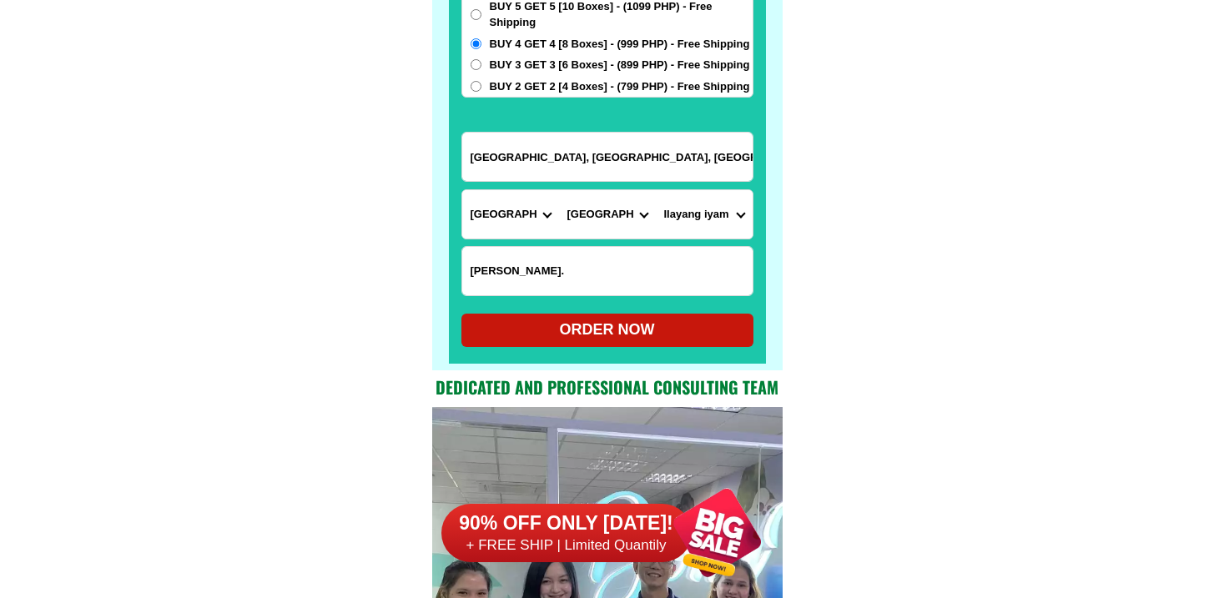
type input "quezon, lucena city, llayang iyam"
click at [586, 328] on div "ORDER NOW" at bounding box center [608, 330] width 292 height 23
radio input "true"
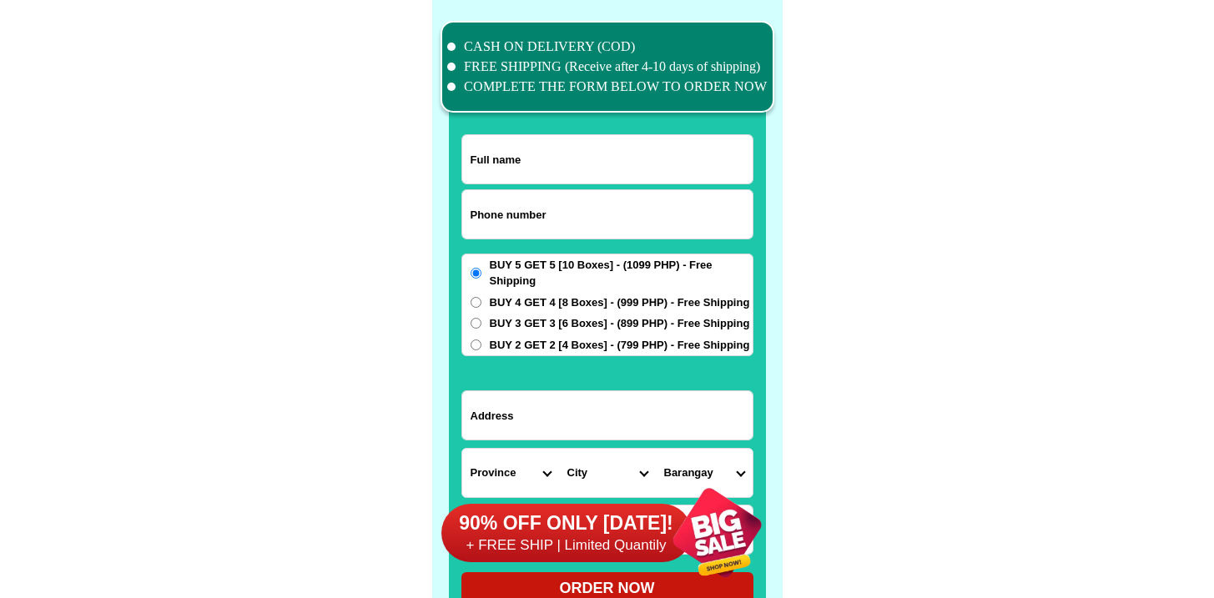
scroll to position [12974, 0]
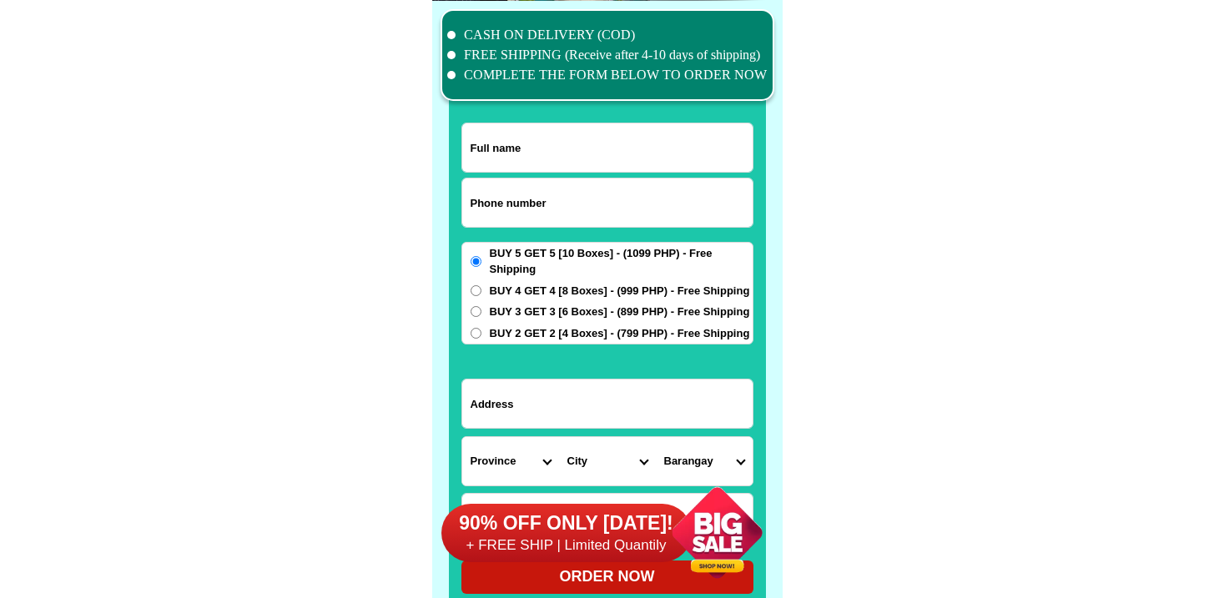
click at [526, 205] on input "Input phone_number" at bounding box center [607, 203] width 290 height 48
paste input "9366115001"
type input "09366115001"
click at [536, 136] on input "Input full_name" at bounding box center [607, 148] width 290 height 48
paste input "Elpedia M."
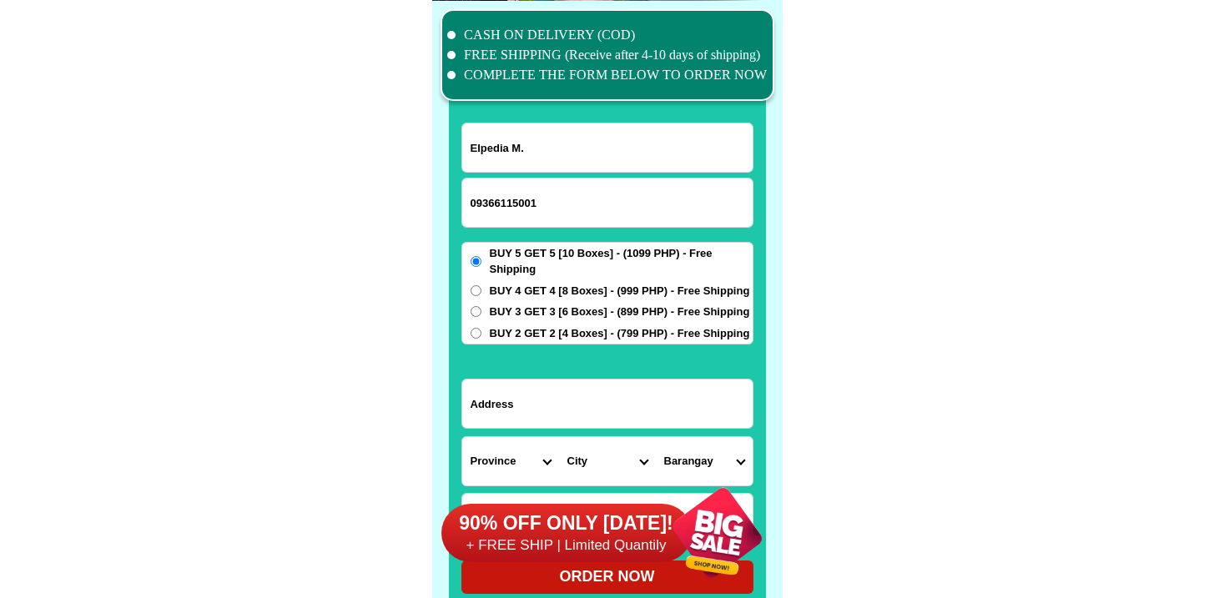
type input "Elpedia M."
click at [582, 404] on input "Input address" at bounding box center [607, 404] width 290 height 48
paste input "[PERSON_NAME][GEOGRAPHIC_DATA] purok9 [GEOGRAPHIC_DATA]"
type input "[PERSON_NAME][GEOGRAPHIC_DATA] purok9 [GEOGRAPHIC_DATA]"
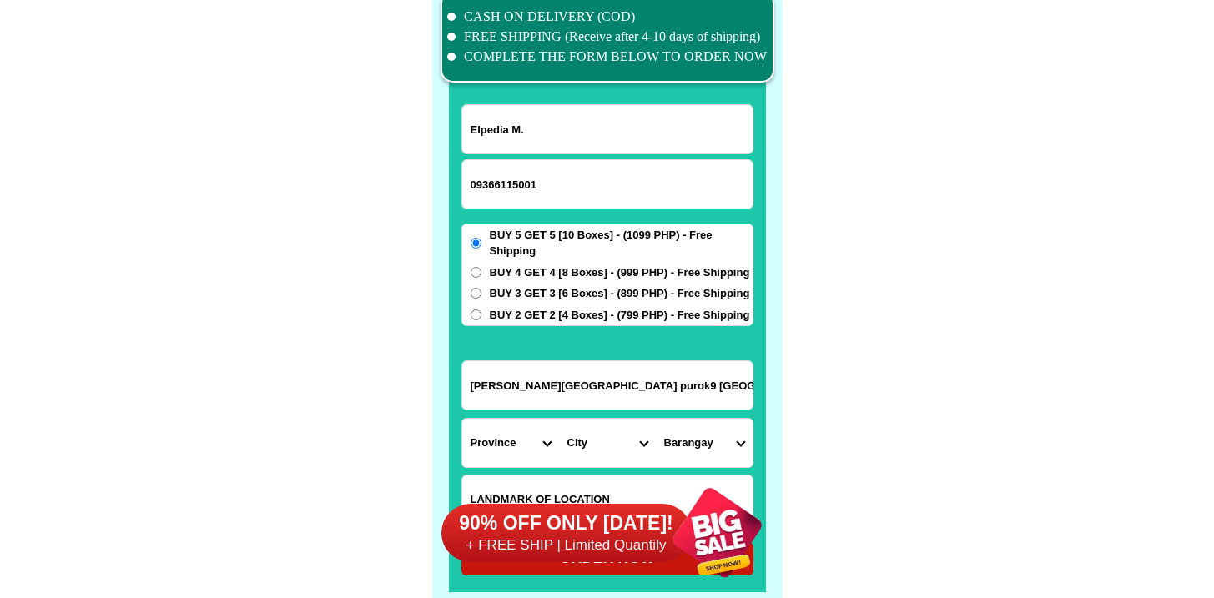
scroll to position [13017, 0]
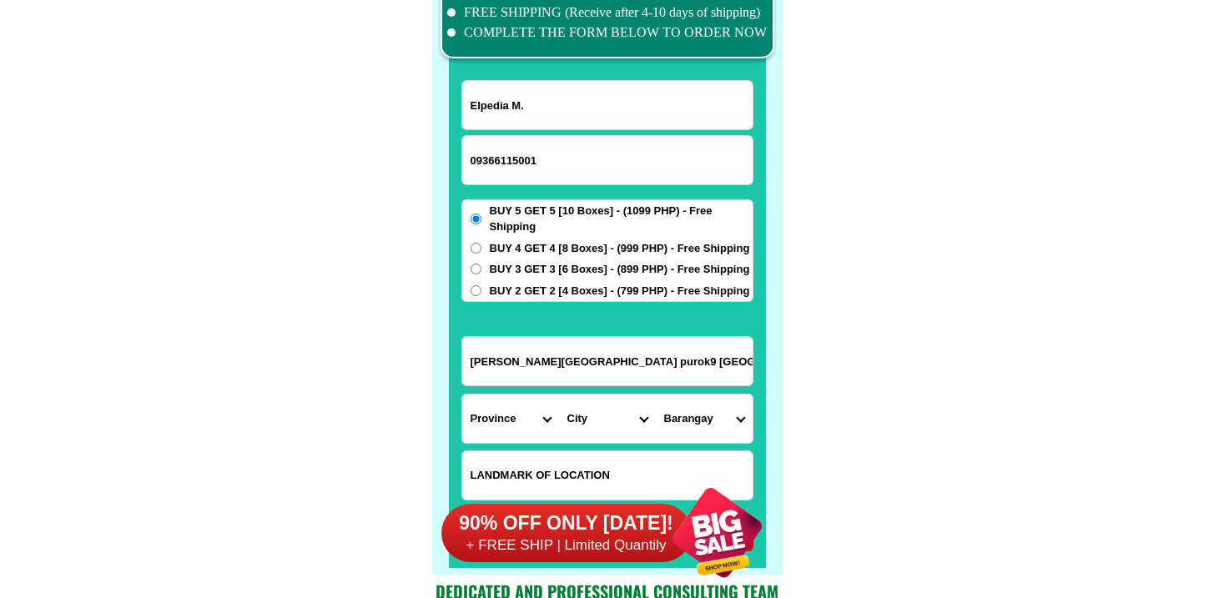
drag, startPoint x: 571, startPoint y: 364, endPoint x: 947, endPoint y: 381, distance: 376.8
click at [534, 405] on select "Province [GEOGRAPHIC_DATA] [GEOGRAPHIC_DATA][PERSON_NAME][GEOGRAPHIC_DATA][GEOG…" at bounding box center [510, 419] width 97 height 48
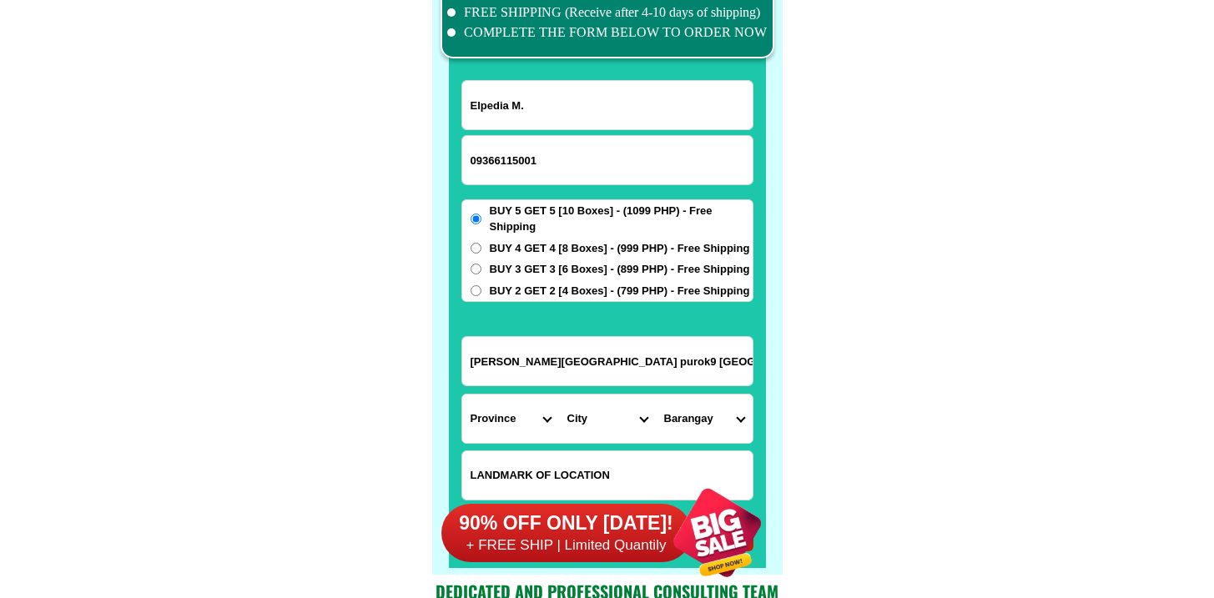
select select "63_386"
click at [462, 395] on select "Province [GEOGRAPHIC_DATA] [GEOGRAPHIC_DATA][PERSON_NAME][GEOGRAPHIC_DATA][GEOG…" at bounding box center [510, 419] width 97 height 48
click at [611, 426] on select "City Alubijid [GEOGRAPHIC_DATA][PERSON_NAME][GEOGRAPHIC_DATA][GEOGRAPHIC_DATA] …" at bounding box center [607, 419] width 97 height 48
select select "63_386807"
click at [559, 395] on select "City Alubijid [GEOGRAPHIC_DATA][PERSON_NAME][GEOGRAPHIC_DATA][GEOGRAPHIC_DATA] …" at bounding box center [607, 419] width 97 height 48
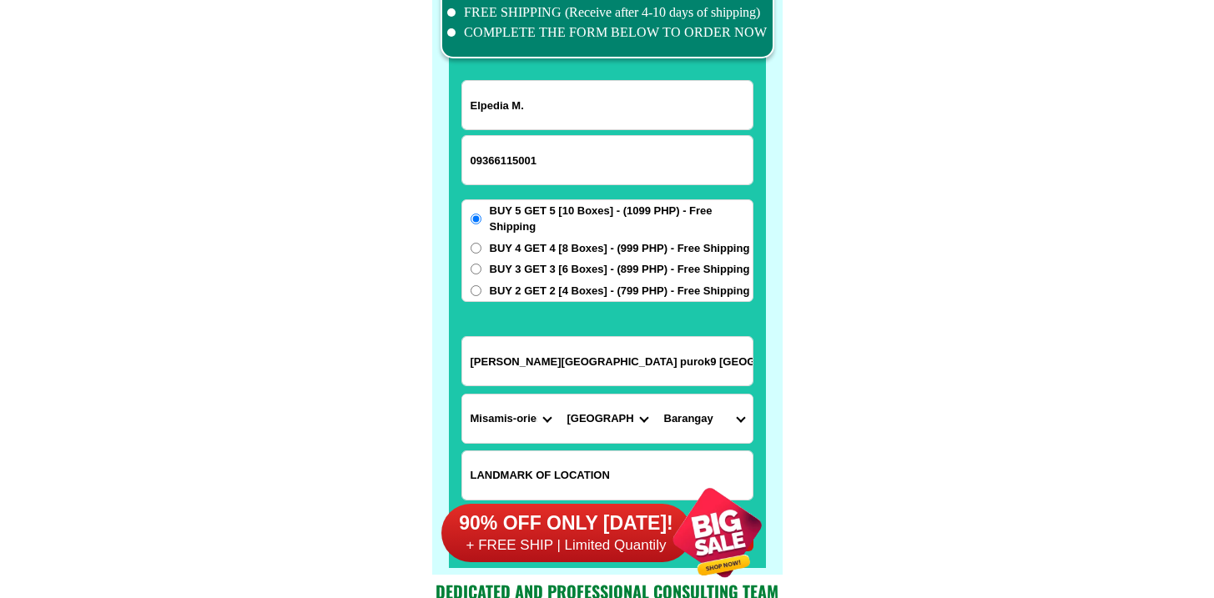
click at [684, 418] on select "Barangay Agusan Baikingon [GEOGRAPHIC_DATA] Balulang Barangay 1 (pob.) Barangay…" at bounding box center [704, 419] width 97 height 48
click at [693, 411] on select "Barangay Agusan Baikingon [GEOGRAPHIC_DATA] Balulang Barangay 1 (pob.) Barangay…" at bounding box center [704, 419] width 97 height 48
select select "63_3868077197"
click at [656, 395] on select "Barangay Agusan Baikingon [GEOGRAPHIC_DATA] Balulang Barangay 1 (pob.) Barangay…" at bounding box center [704, 419] width 97 height 48
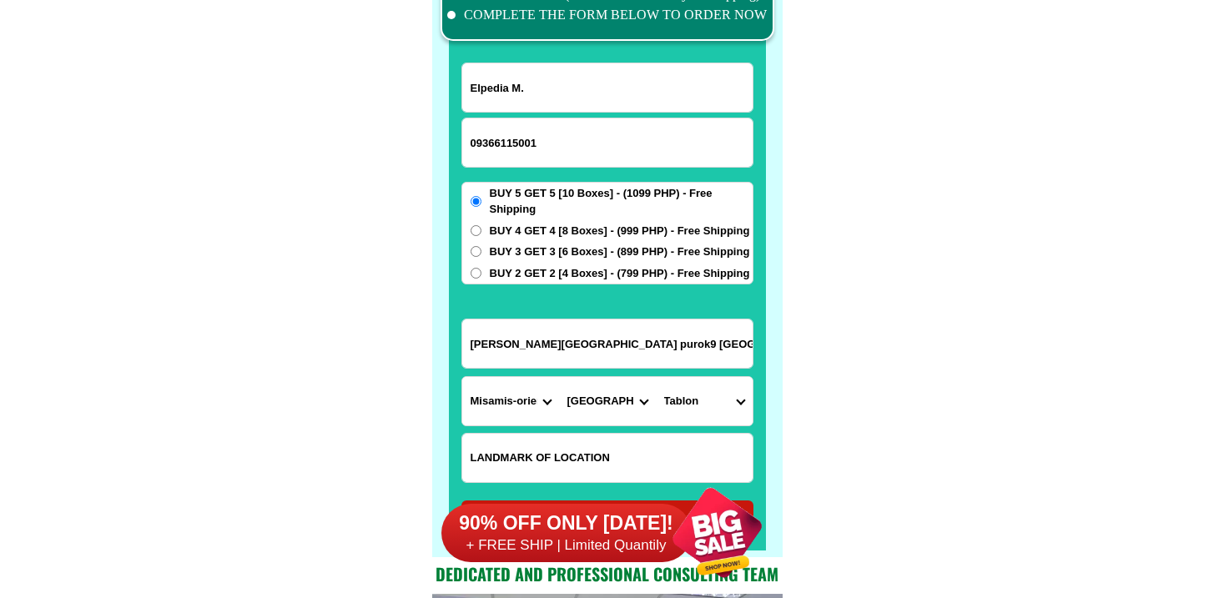
scroll to position [13056, 0]
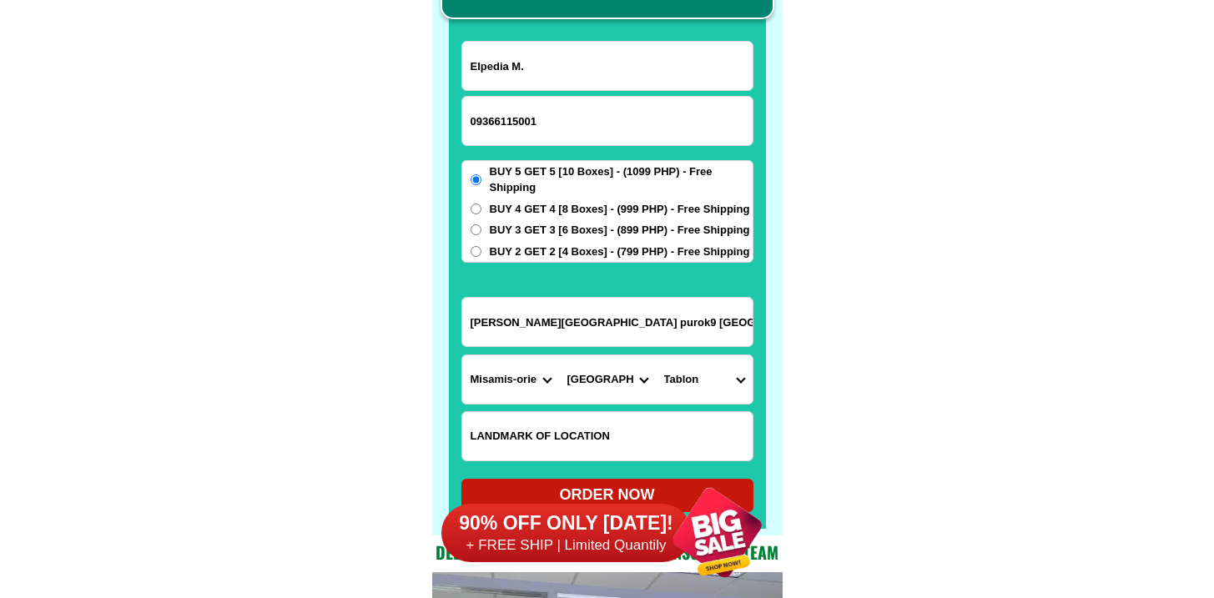
click at [687, 377] on select "Barangay Agusan Baikingon [GEOGRAPHIC_DATA] Balulang Barangay 1 (pob.) Barangay…" at bounding box center [704, 380] width 97 height 48
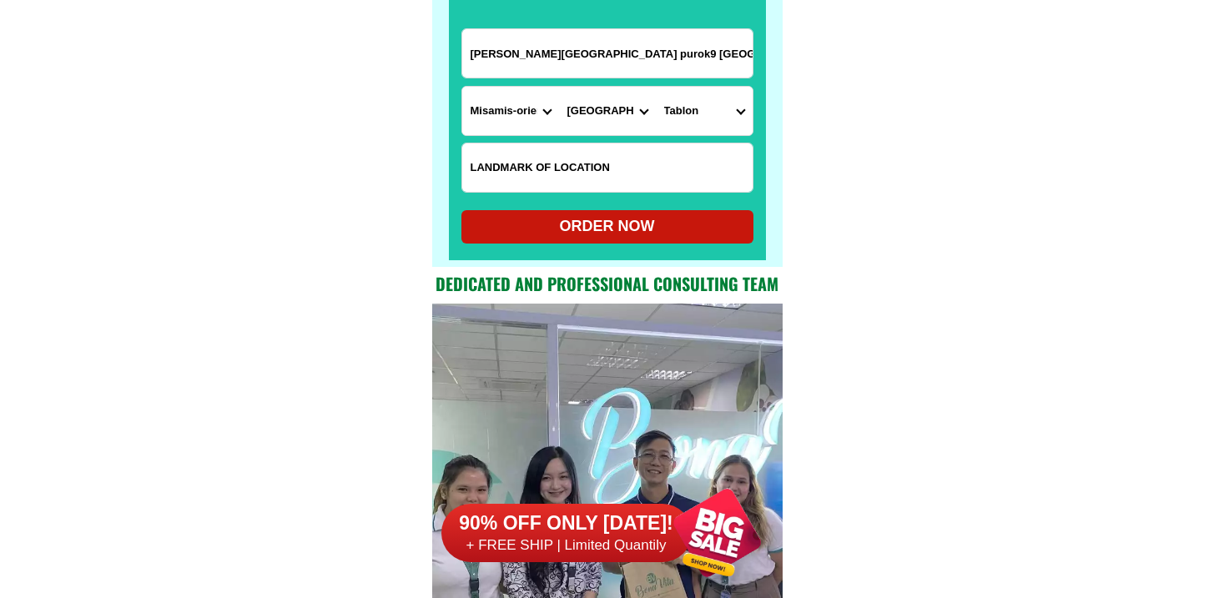
scroll to position [13333, 0]
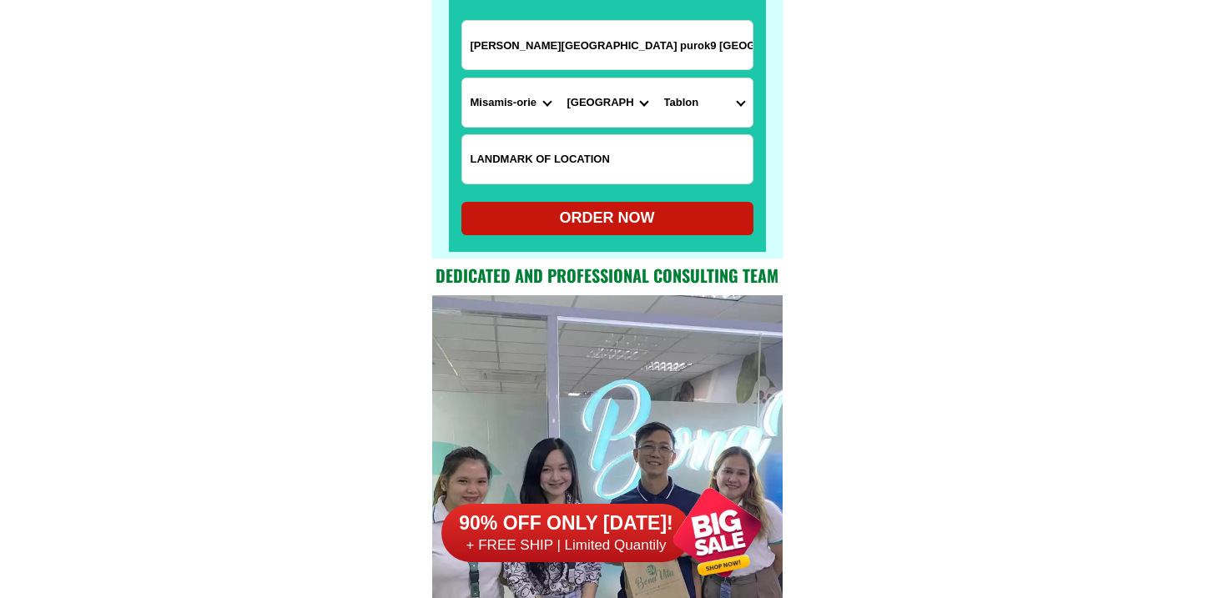
click at [628, 227] on div "ORDER NOW" at bounding box center [608, 218] width 292 height 23
type input "[PERSON_NAME][GEOGRAPHIC_DATA] purok9 [GEOGRAPHIC_DATA]"
radio input "true"
